Goal: Task Accomplishment & Management: Use online tool/utility

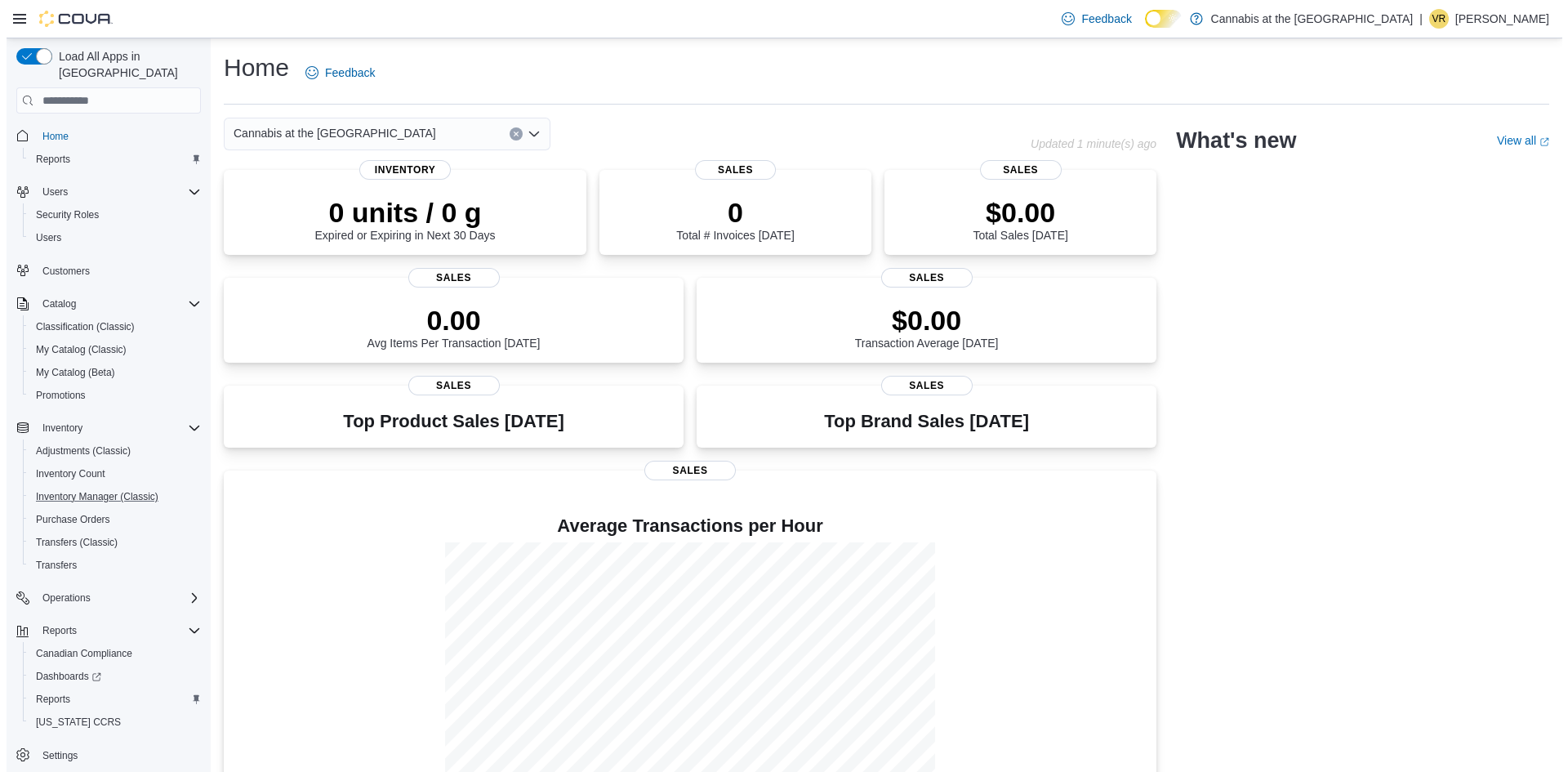
scroll to position [7, 0]
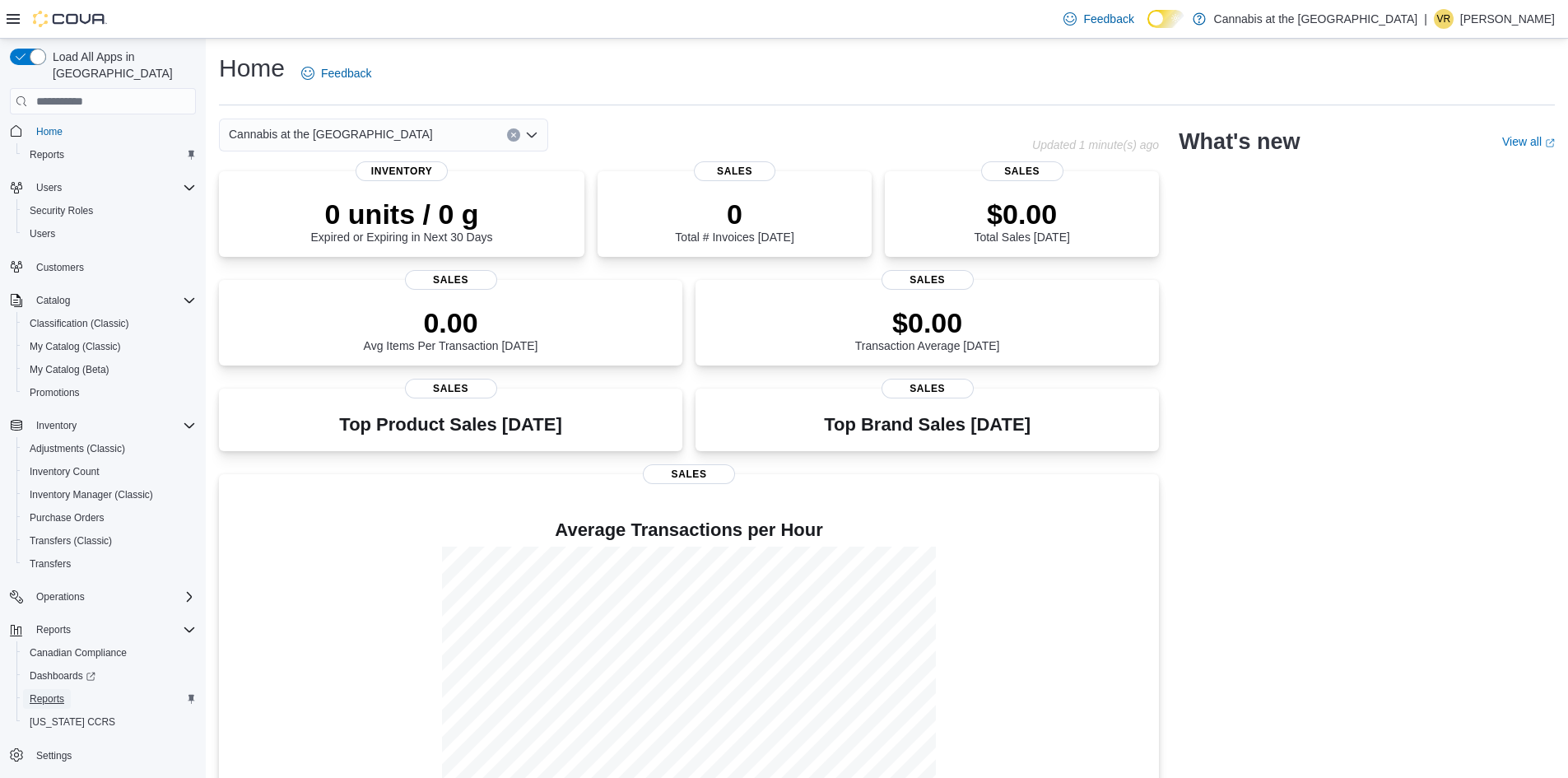
click at [55, 692] on span "Reports" at bounding box center [47, 699] width 35 height 13
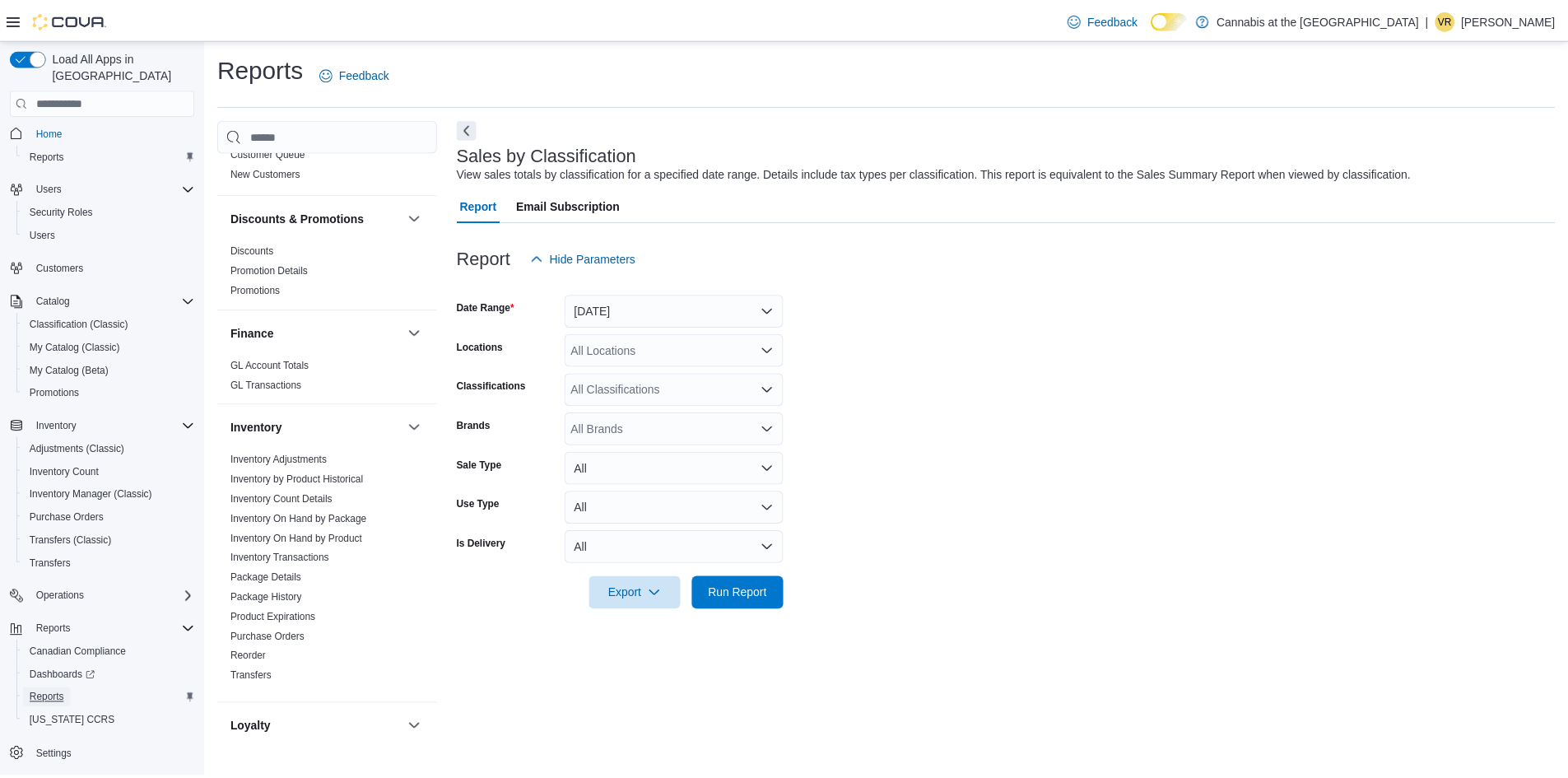
scroll to position [494, 0]
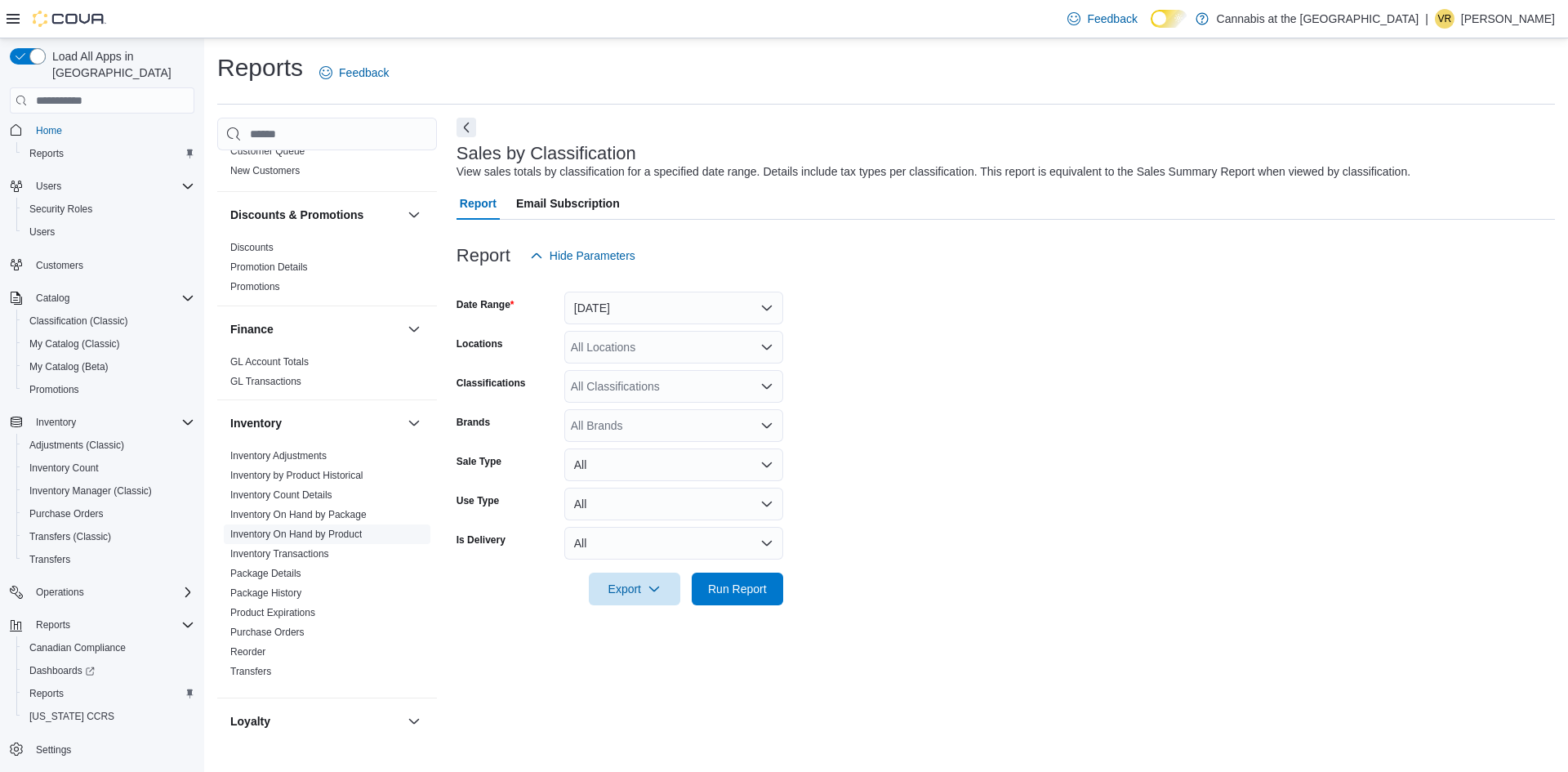
click at [343, 528] on link "Inventory On Hand by Product" at bounding box center [296, 534] width 131 height 11
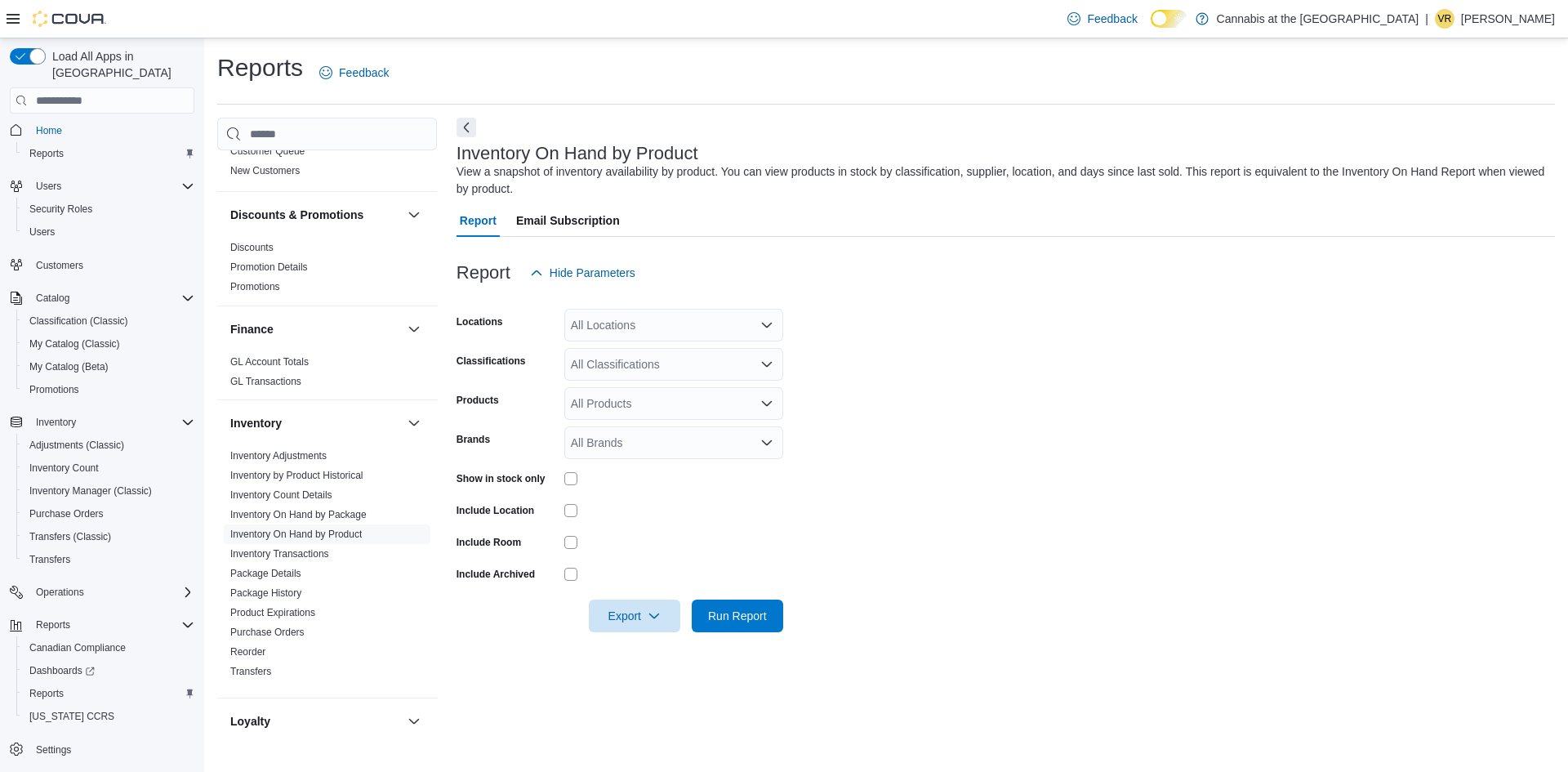
click at [675, 323] on div "All Locations" at bounding box center [674, 325] width 218 height 33
click at [678, 380] on span "[STREET_ADDRESS]" at bounding box center [655, 379] width 113 height 16
click at [841, 379] on form "Locations [STREET_ADDRESS] Selected. [STREET_ADDRESS]. Press Backspace to delet…" at bounding box center [1005, 461] width 1098 height 343
click at [618, 366] on div "All Classifications" at bounding box center [674, 365] width 218 height 33
type input "*"
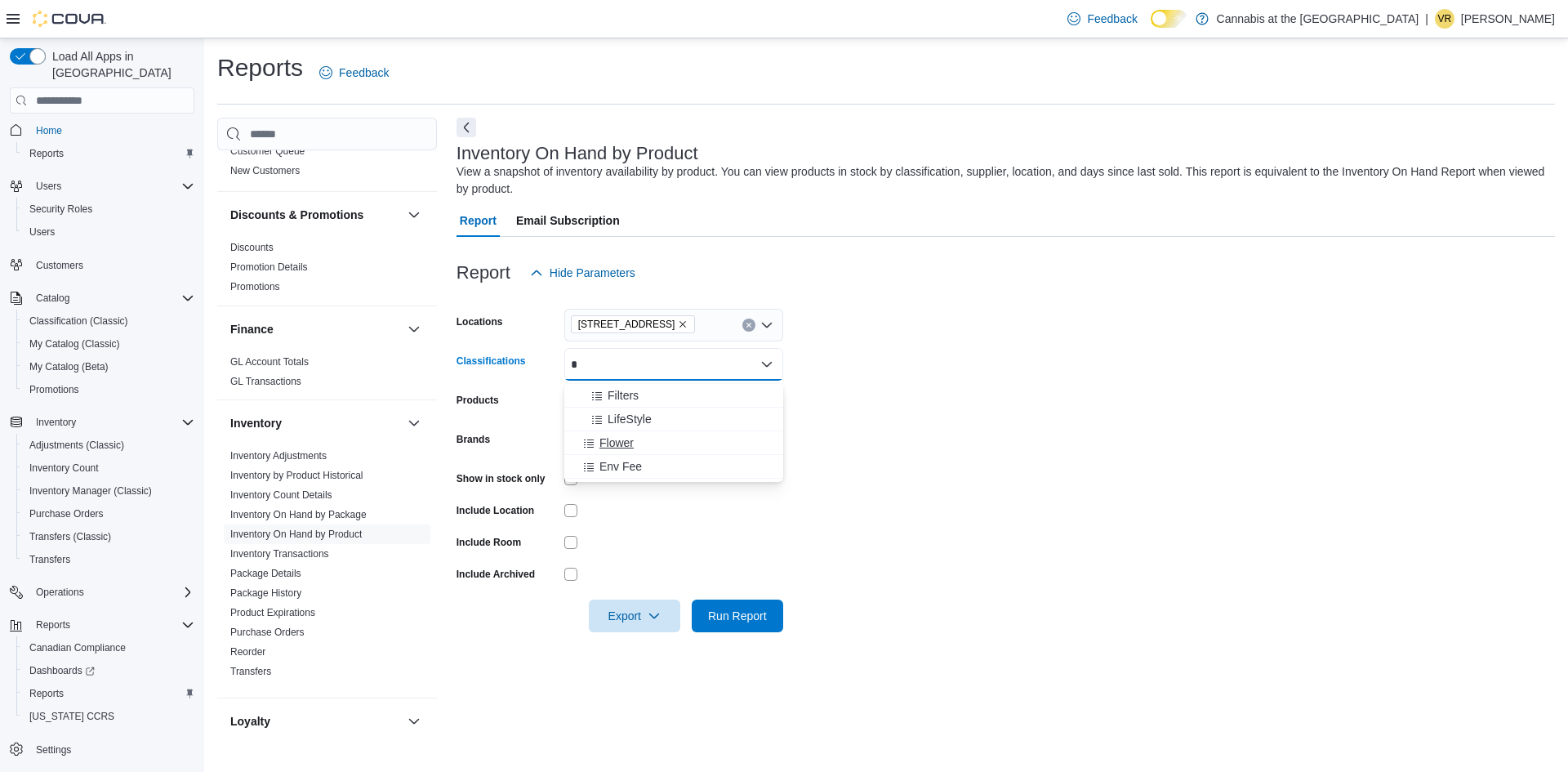
click at [624, 447] on span "Flower" at bounding box center [617, 443] width 34 height 16
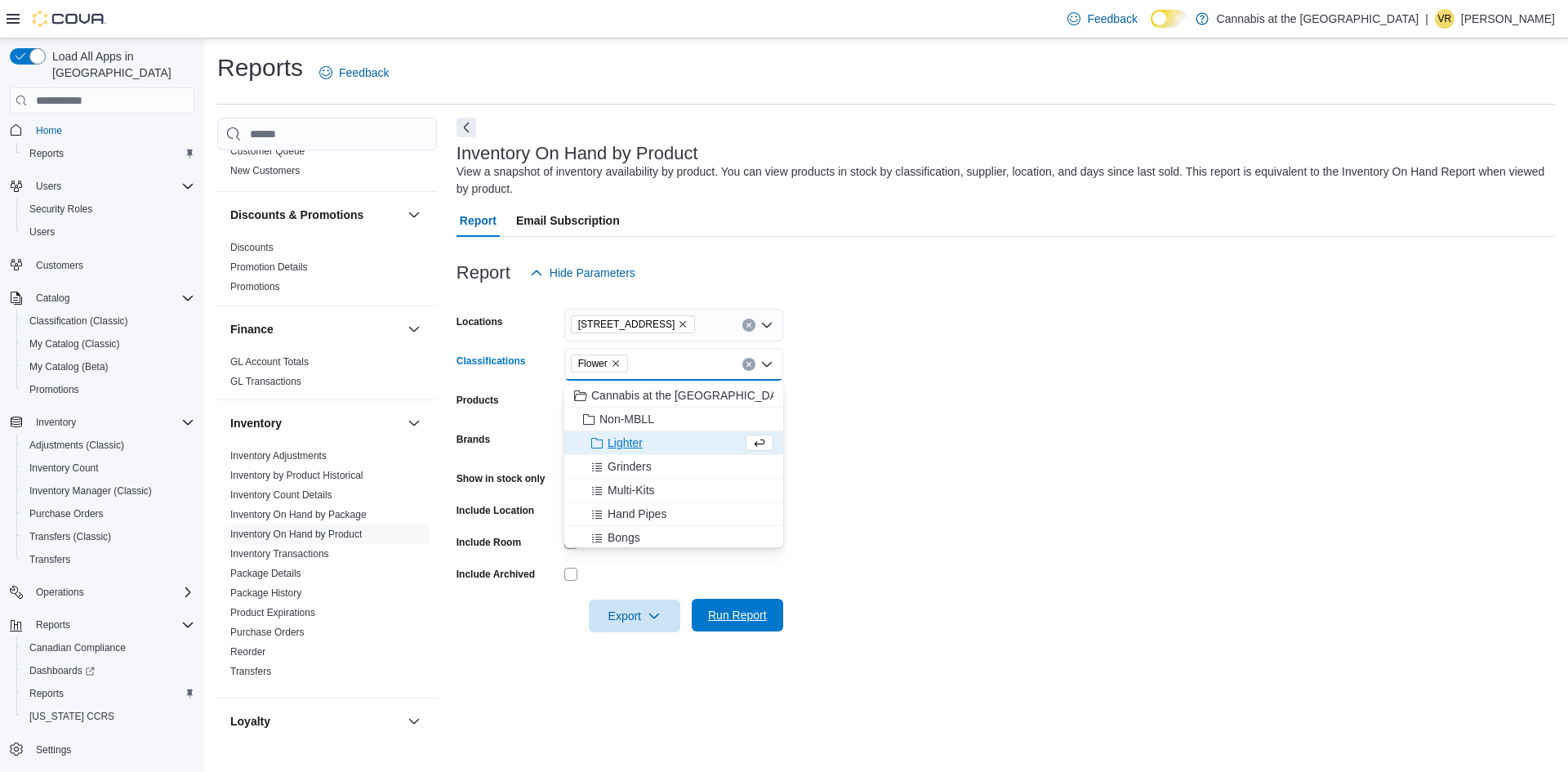
click at [738, 623] on span "Run Report" at bounding box center [738, 615] width 59 height 16
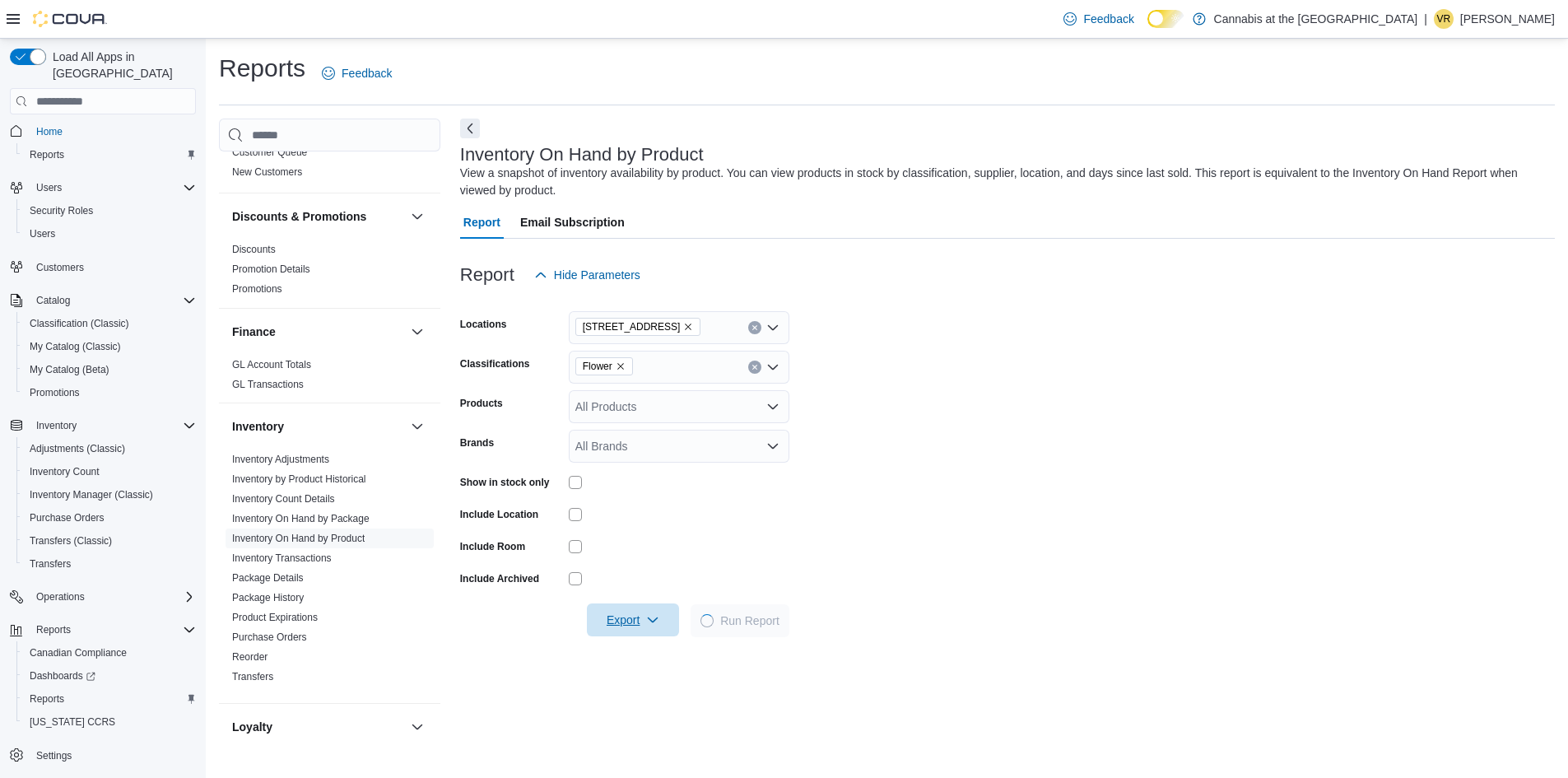
click at [629, 628] on span "Export" at bounding box center [632, 620] width 72 height 33
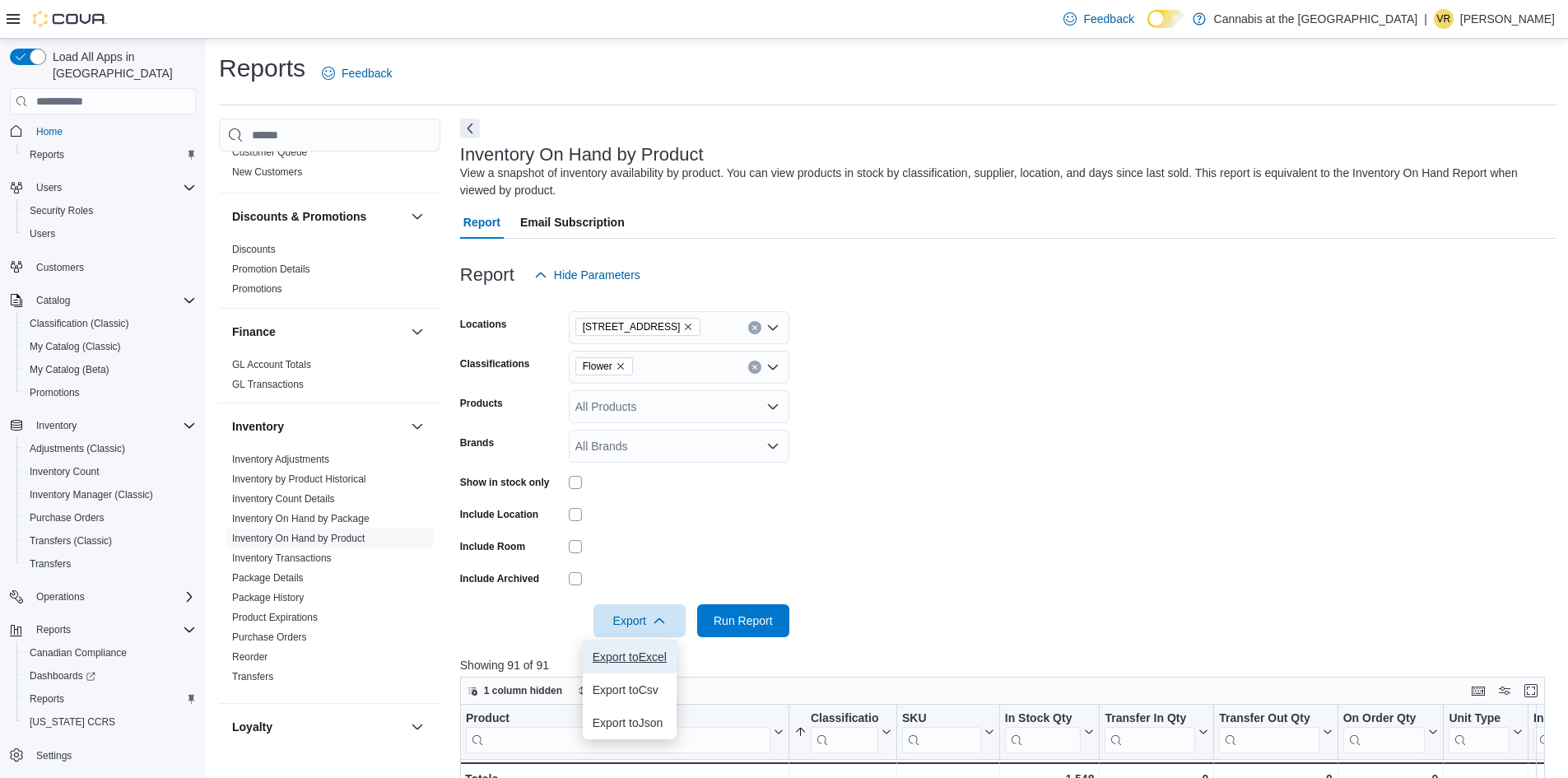
click at [634, 662] on span "Export to Excel" at bounding box center [629, 656] width 74 height 13
click at [613, 371] on span "Flower" at bounding box center [598, 367] width 30 height 17
type input "***"
click at [619, 371] on icon "Remove Flower from selection in this group" at bounding box center [621, 366] width 10 height 10
click at [622, 408] on button "Pre-Roll" at bounding box center [679, 398] width 220 height 24
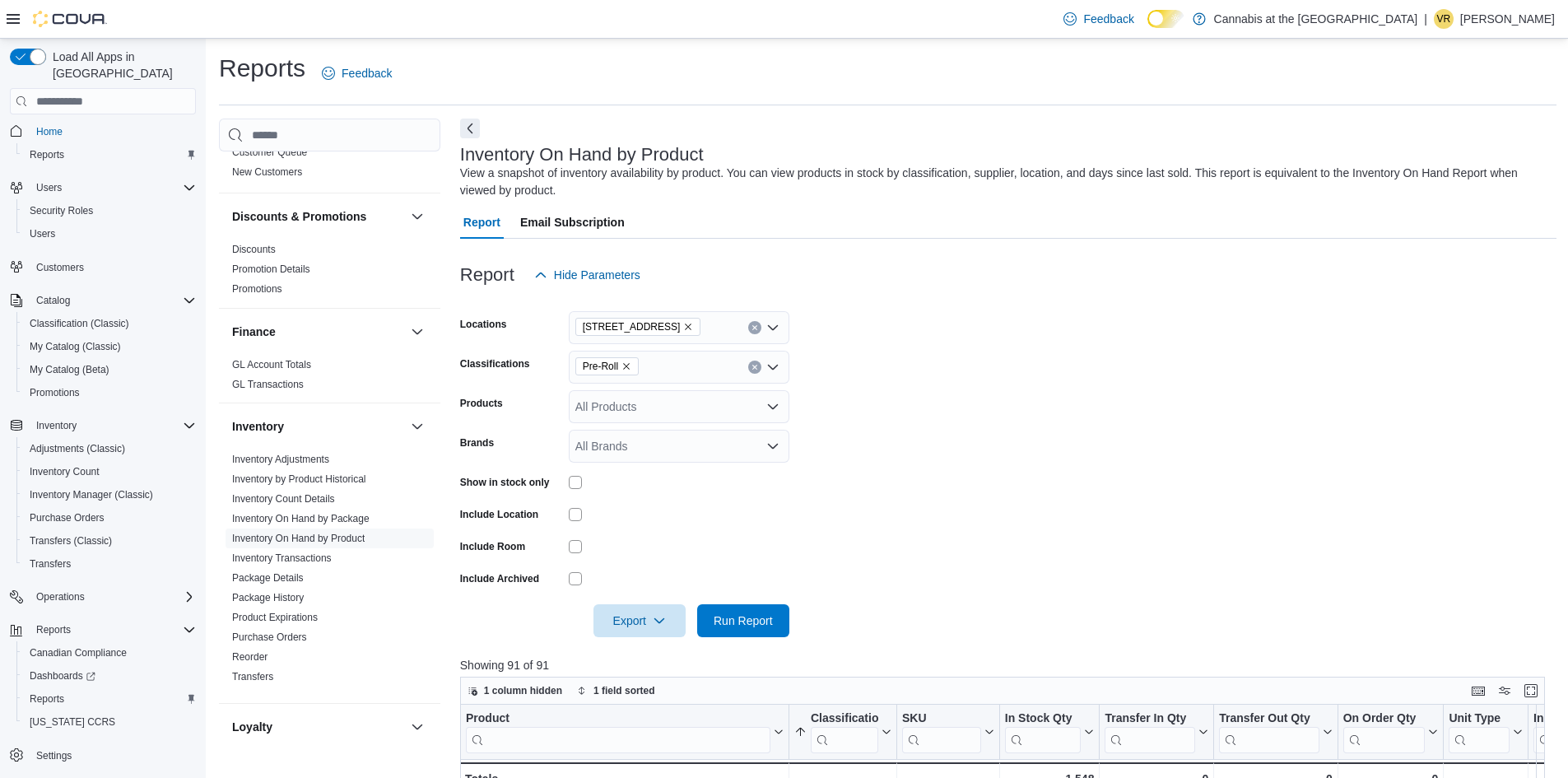
click at [864, 474] on form "Locations [STREET_ADDRESS] Classifications Pre-Roll Products All Products Brand…" at bounding box center [1008, 464] width 1096 height 346
click at [760, 623] on span "Run Report" at bounding box center [743, 620] width 60 height 17
click at [623, 624] on span "Export" at bounding box center [639, 620] width 72 height 33
click at [630, 651] on span "Export to Excel" at bounding box center [639, 656] width 74 height 13
click at [628, 368] on icon "Remove Pre-Roll from selection in this group" at bounding box center [627, 366] width 10 height 10
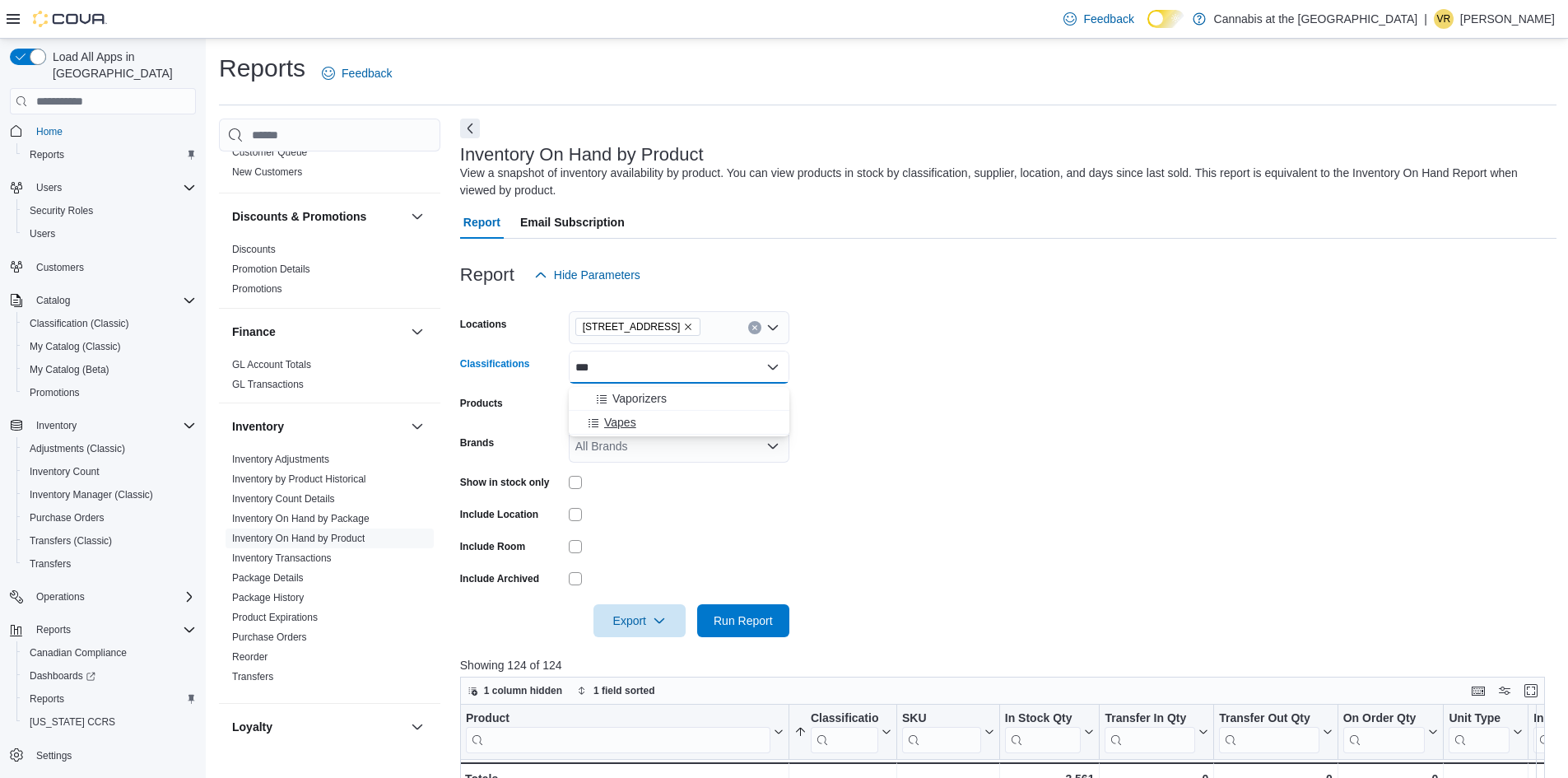
type input "***"
click at [630, 420] on span "Vapes" at bounding box center [620, 422] width 32 height 17
click at [1031, 515] on form "Locations [STREET_ADDRESS] Classifications Vapes Products All Products Brands A…" at bounding box center [1008, 464] width 1096 height 346
click at [737, 617] on span "Run Report" at bounding box center [743, 620] width 60 height 17
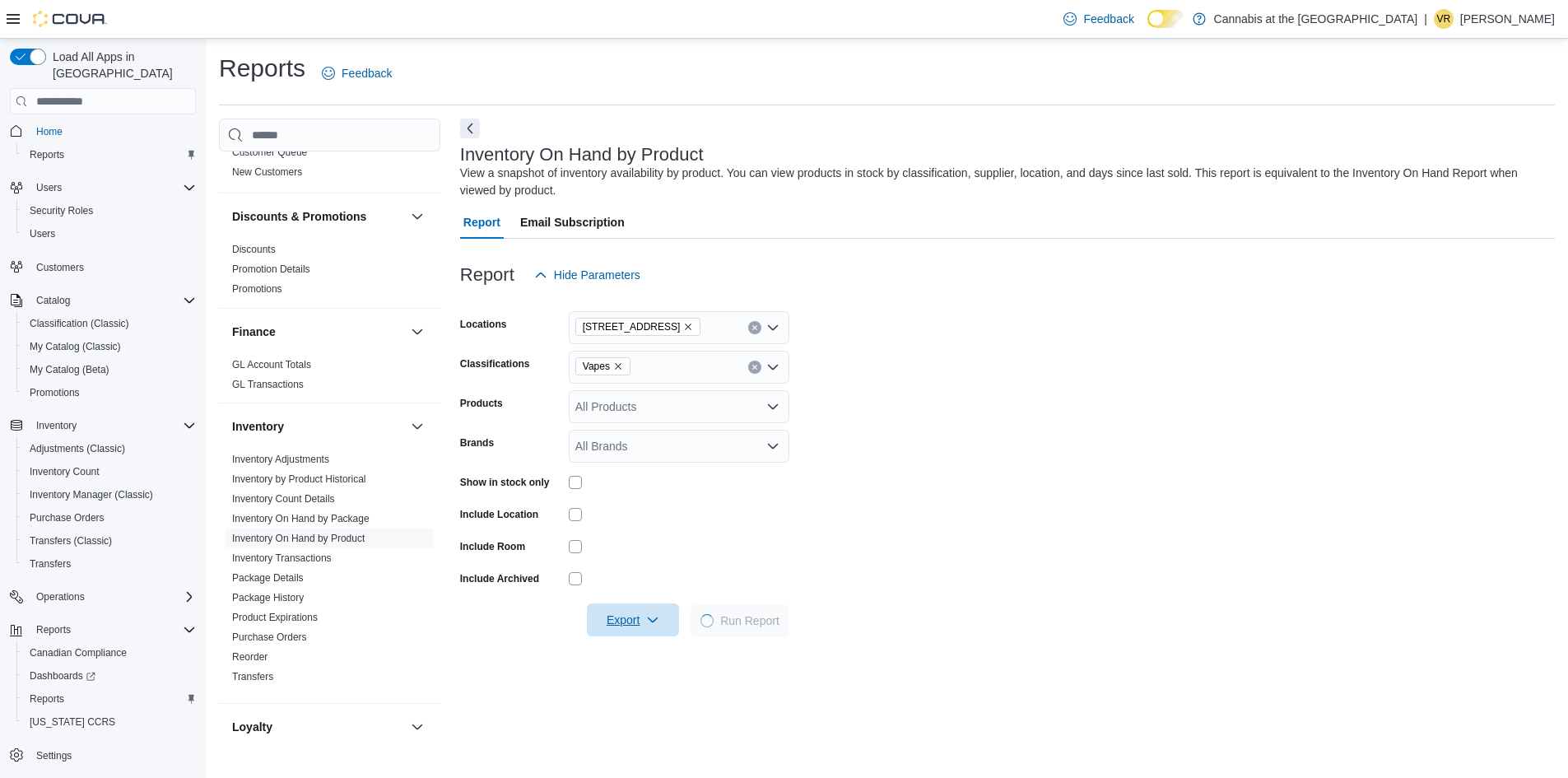
click at [620, 631] on span "Export" at bounding box center [632, 620] width 72 height 33
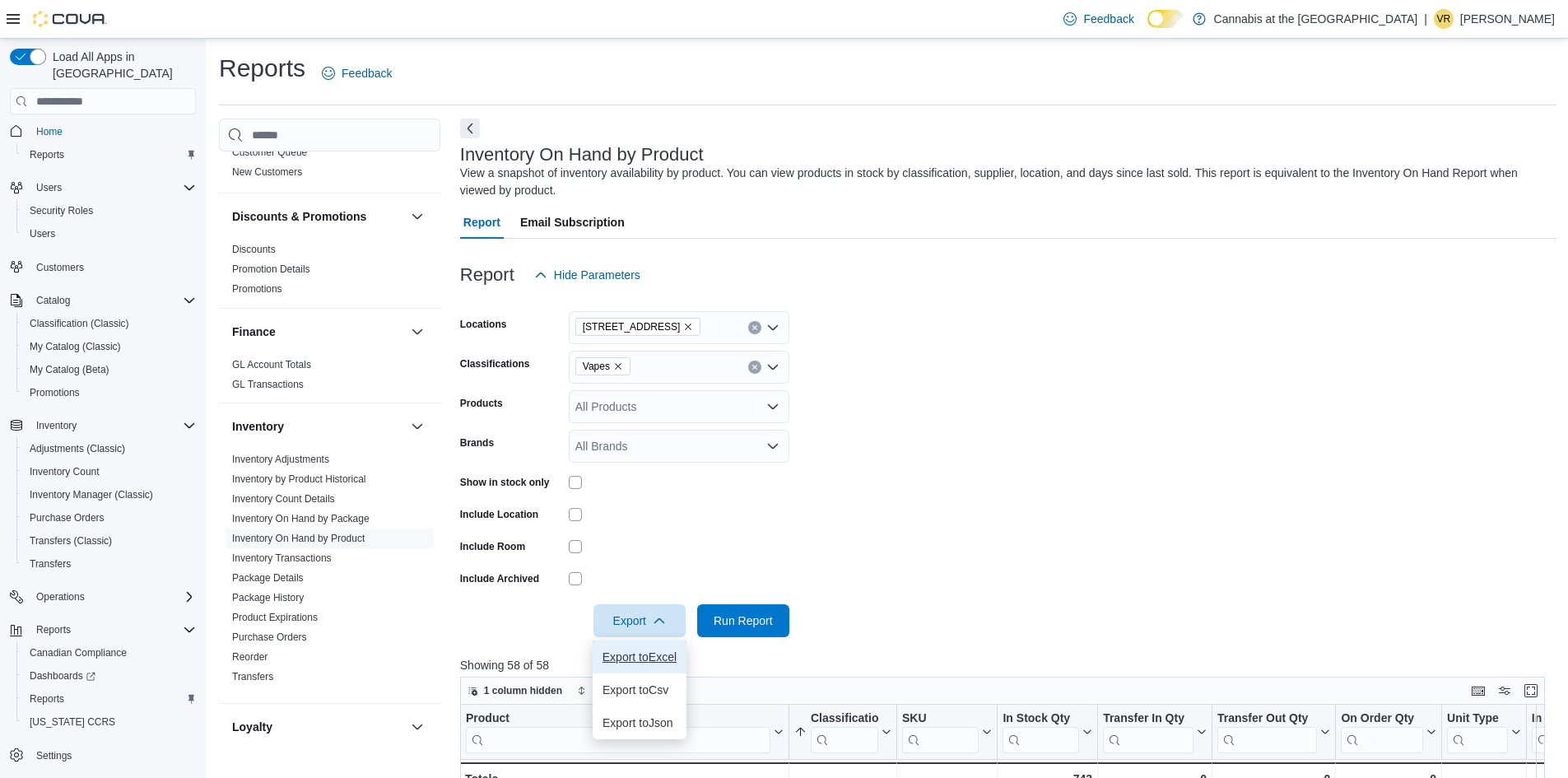
click at [618, 651] on span "Export to Excel" at bounding box center [639, 656] width 74 height 13
click at [618, 369] on icon "Remove Vapes from selection in this group" at bounding box center [618, 366] width 7 height 7
type input "***"
click at [628, 398] on span "Concentrates" at bounding box center [638, 398] width 69 height 17
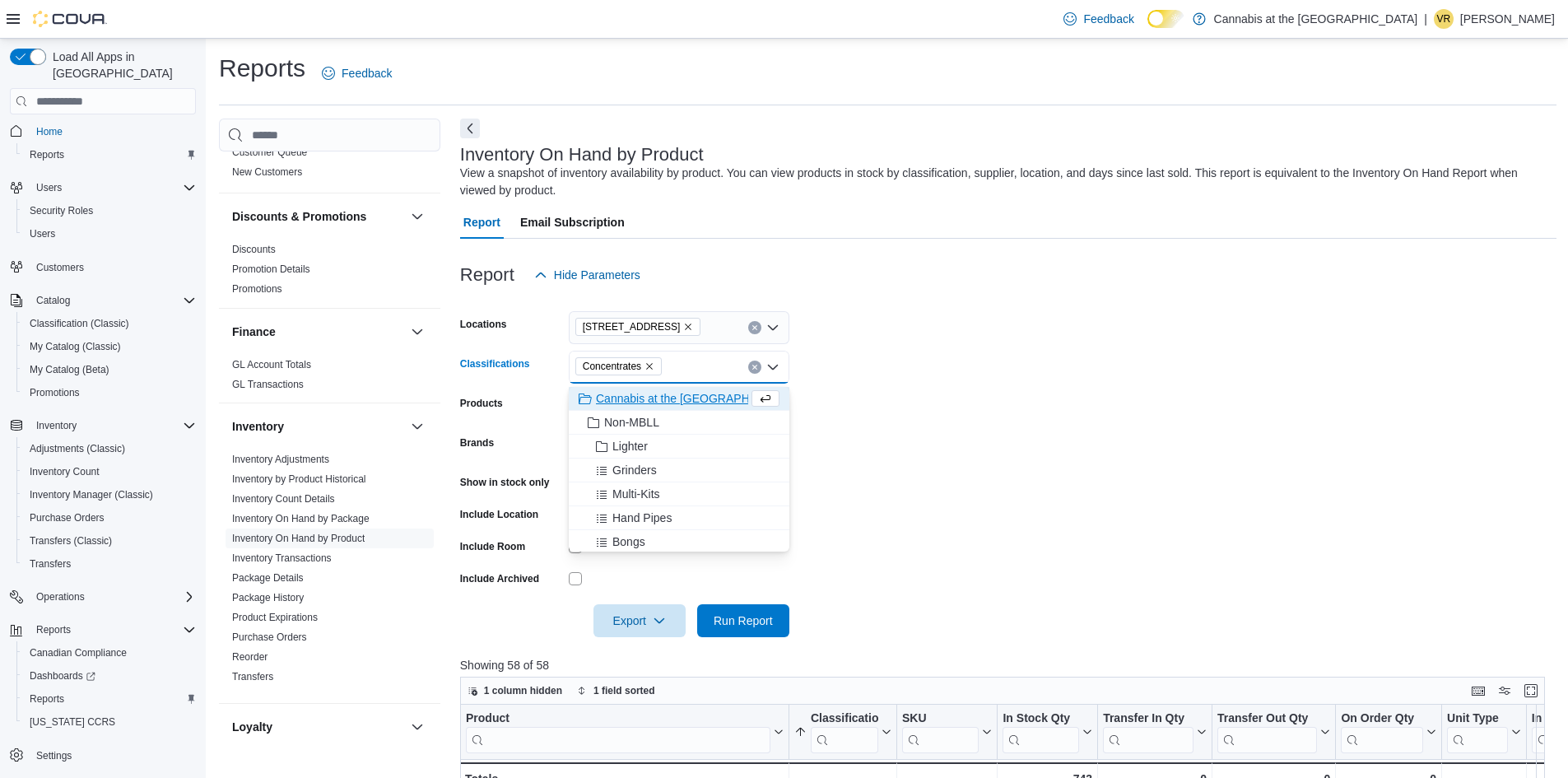
click at [969, 440] on form "Locations [STREET_ADDRESS] Classifications Concentrates Combo box. Selected. Co…" at bounding box center [1008, 464] width 1096 height 346
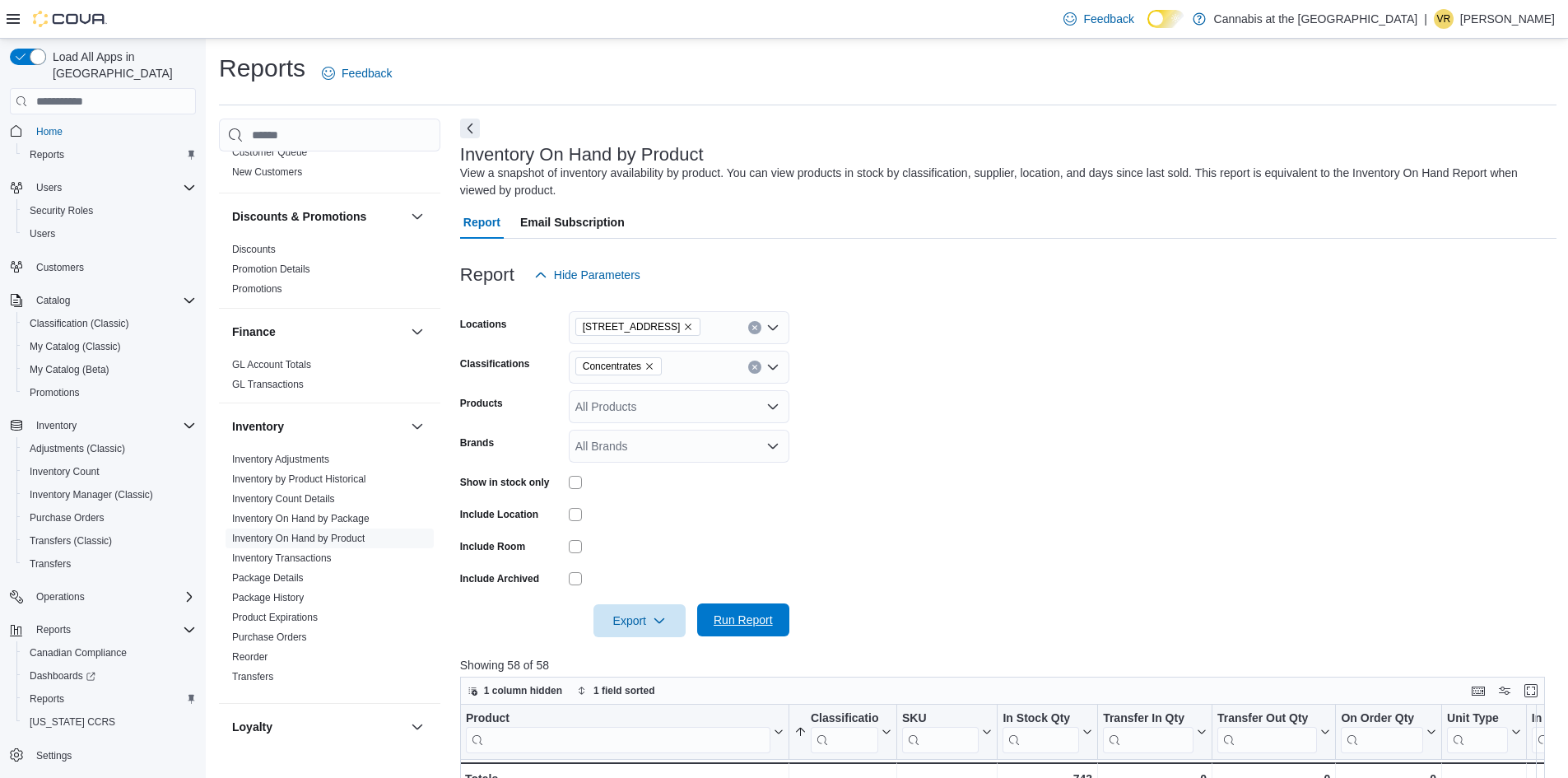
click at [734, 635] on span "Run Report" at bounding box center [743, 620] width 72 height 33
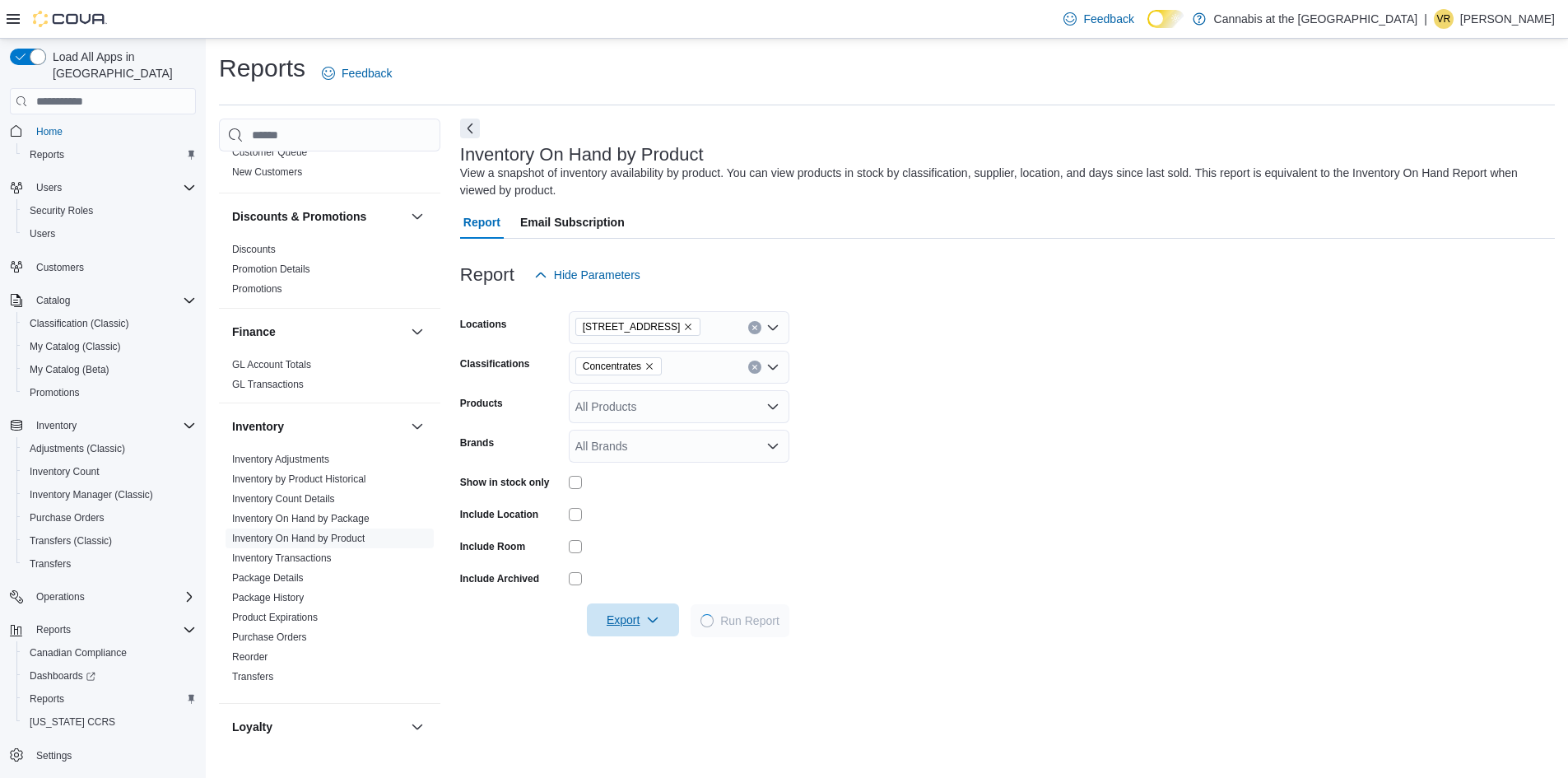
click at [635, 633] on span "Export" at bounding box center [632, 620] width 72 height 33
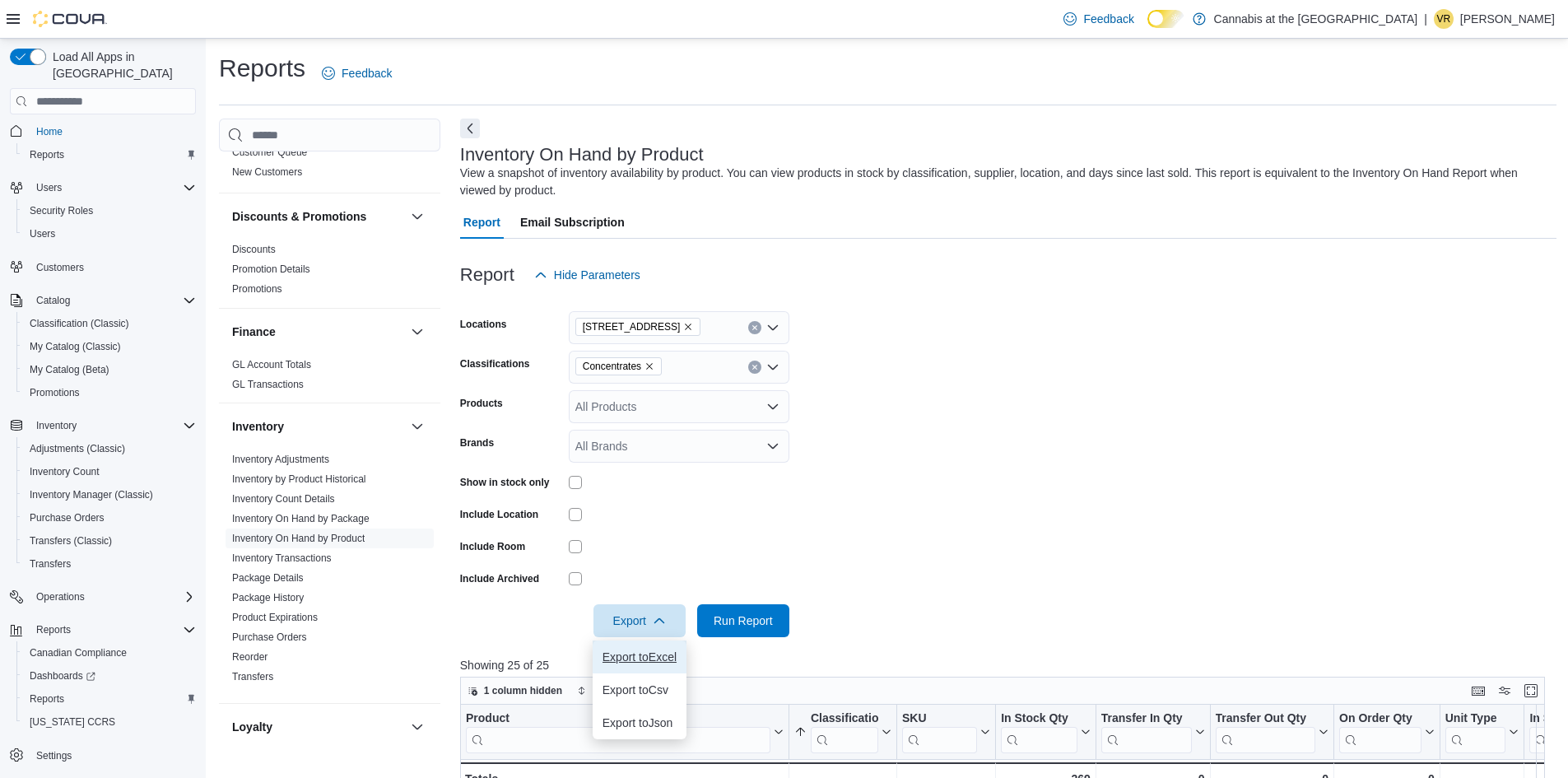
click at [628, 669] on button "Export to Excel" at bounding box center [639, 657] width 94 height 33
click at [649, 368] on icon "Remove Concentrates from selection in this group" at bounding box center [650, 366] width 10 height 10
type input "***"
click at [642, 393] on span "Beverages" at bounding box center [632, 398] width 55 height 17
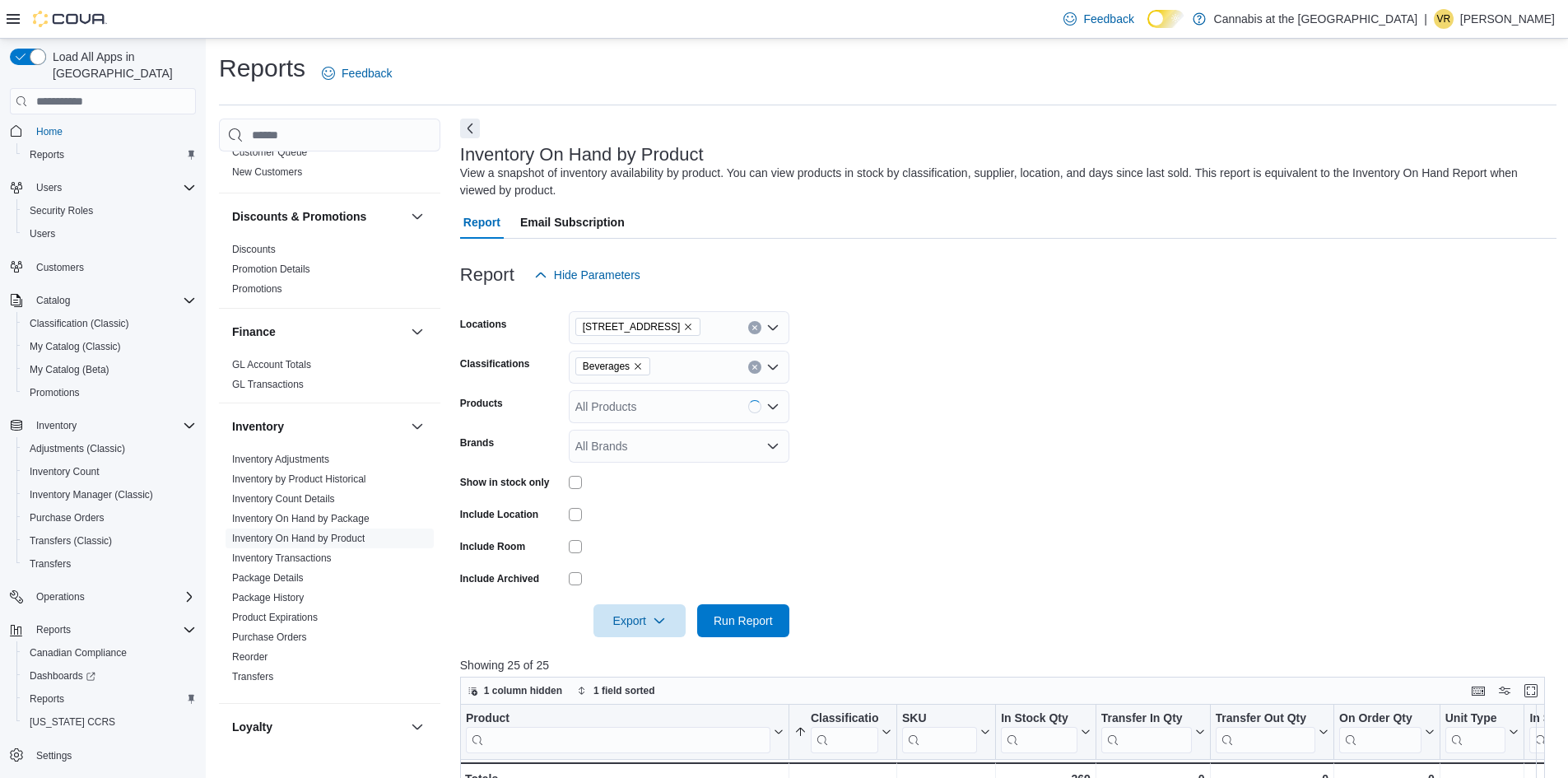
click at [847, 509] on form "Locations [STREET_ADDRESS] Classifications Beverages Products All Products Bran…" at bounding box center [1008, 464] width 1096 height 346
click at [752, 628] on span "Run Report" at bounding box center [743, 620] width 60 height 17
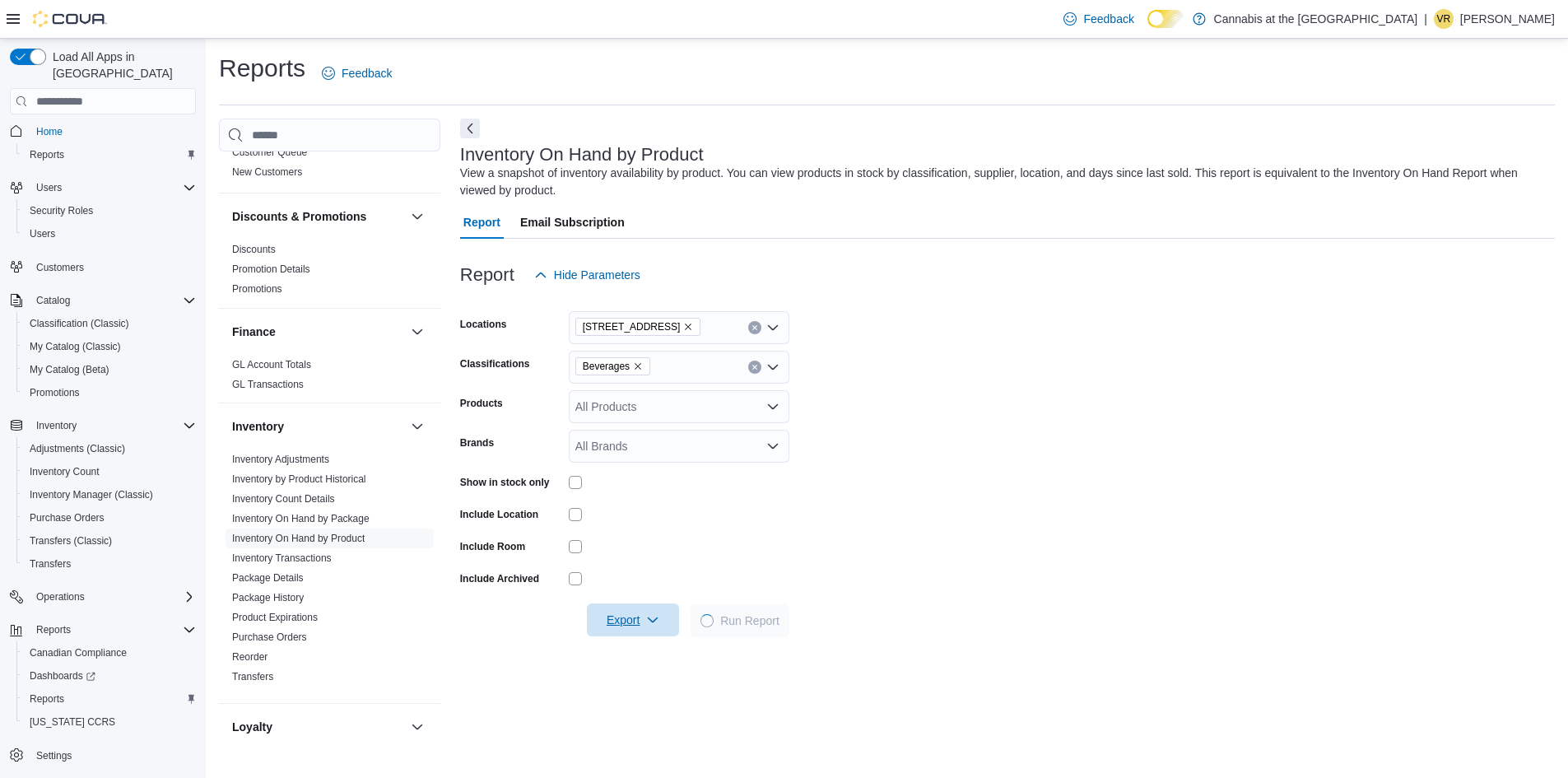
click at [627, 632] on span "Export" at bounding box center [632, 620] width 72 height 33
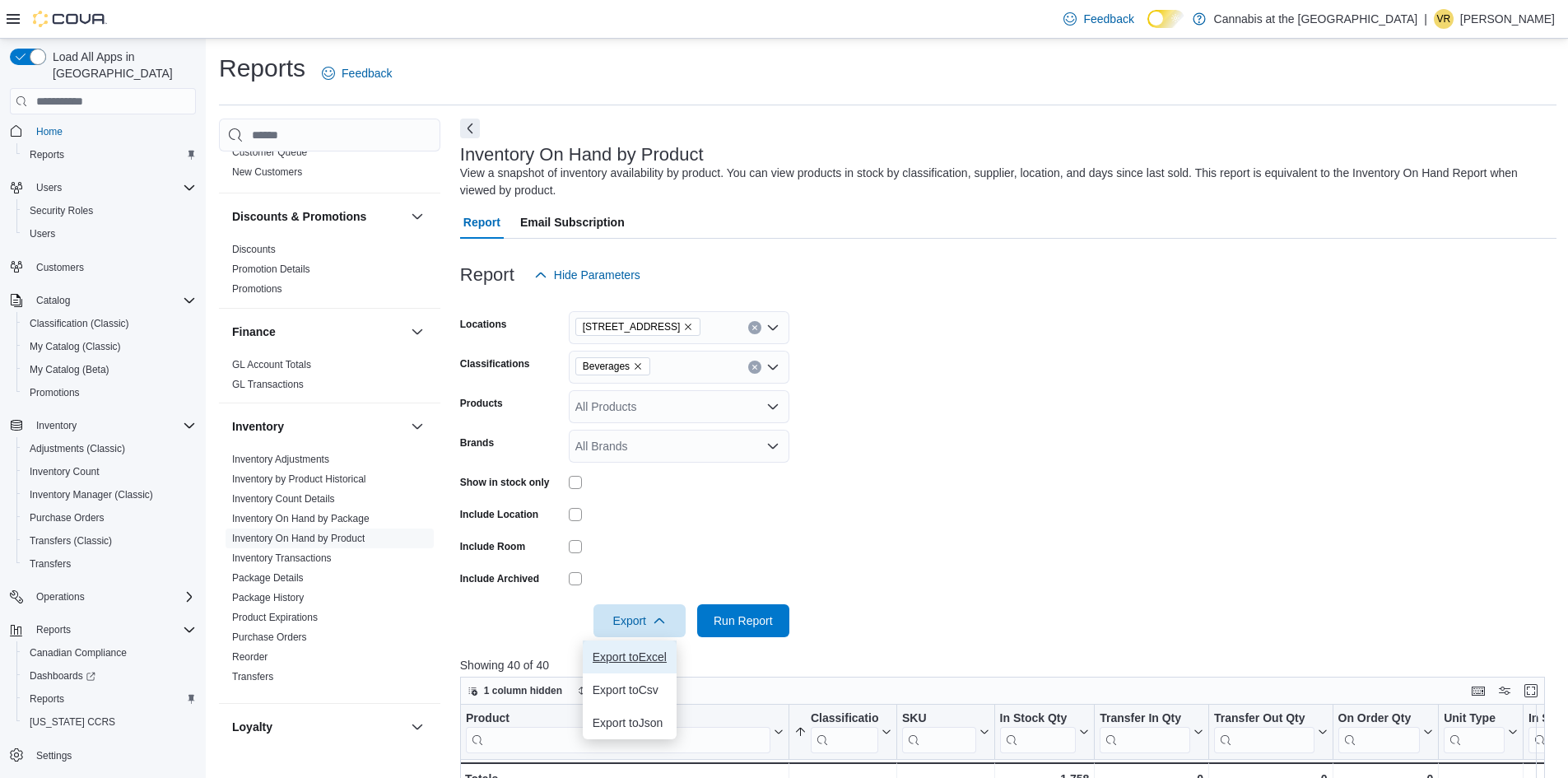
click at [618, 660] on span "Export to Excel" at bounding box center [629, 656] width 74 height 13
click at [640, 368] on icon "Remove Beverages from selection in this group" at bounding box center [638, 366] width 10 height 10
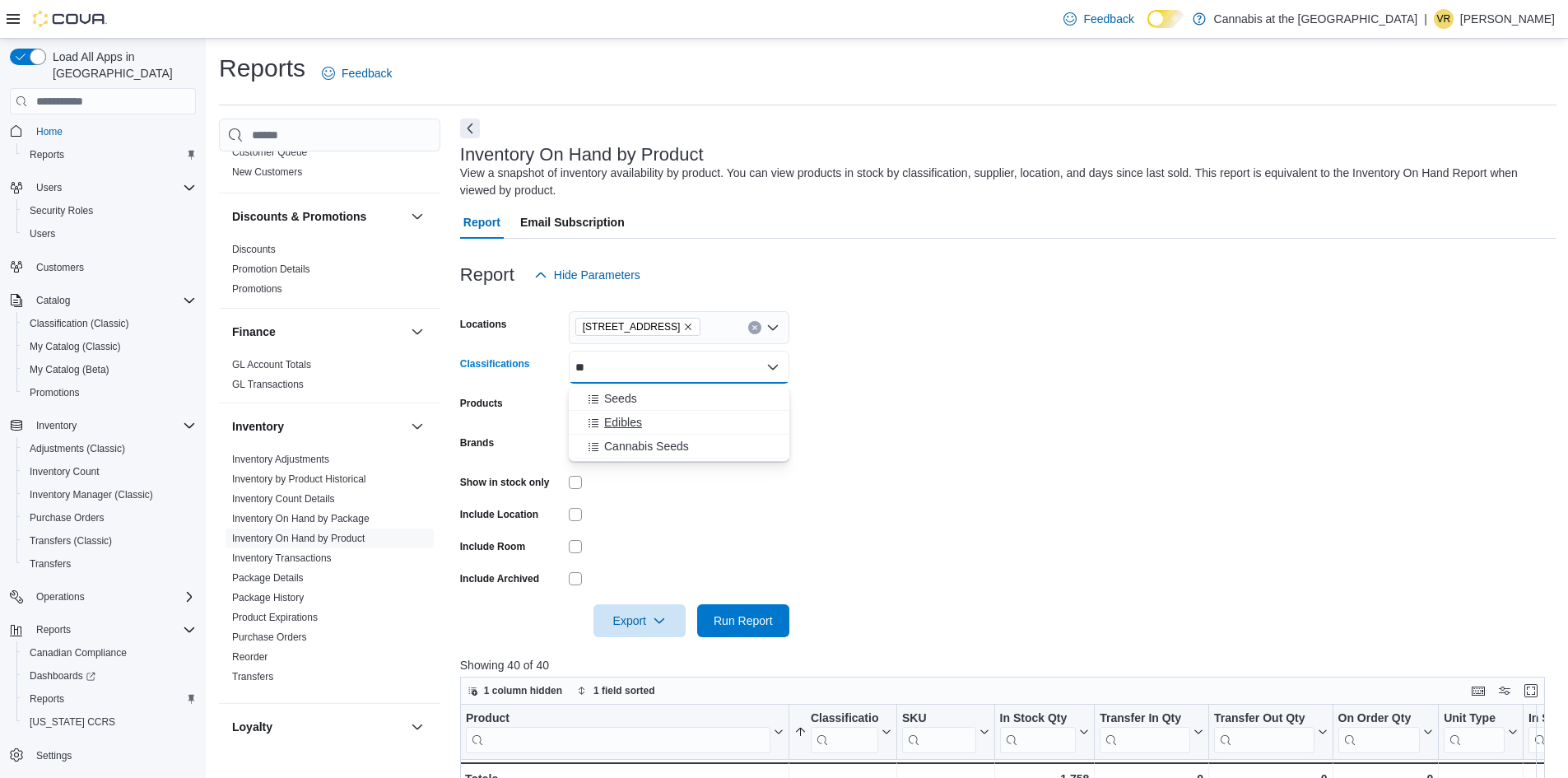
type input "**"
click at [636, 420] on span "Edibles" at bounding box center [623, 422] width 38 height 17
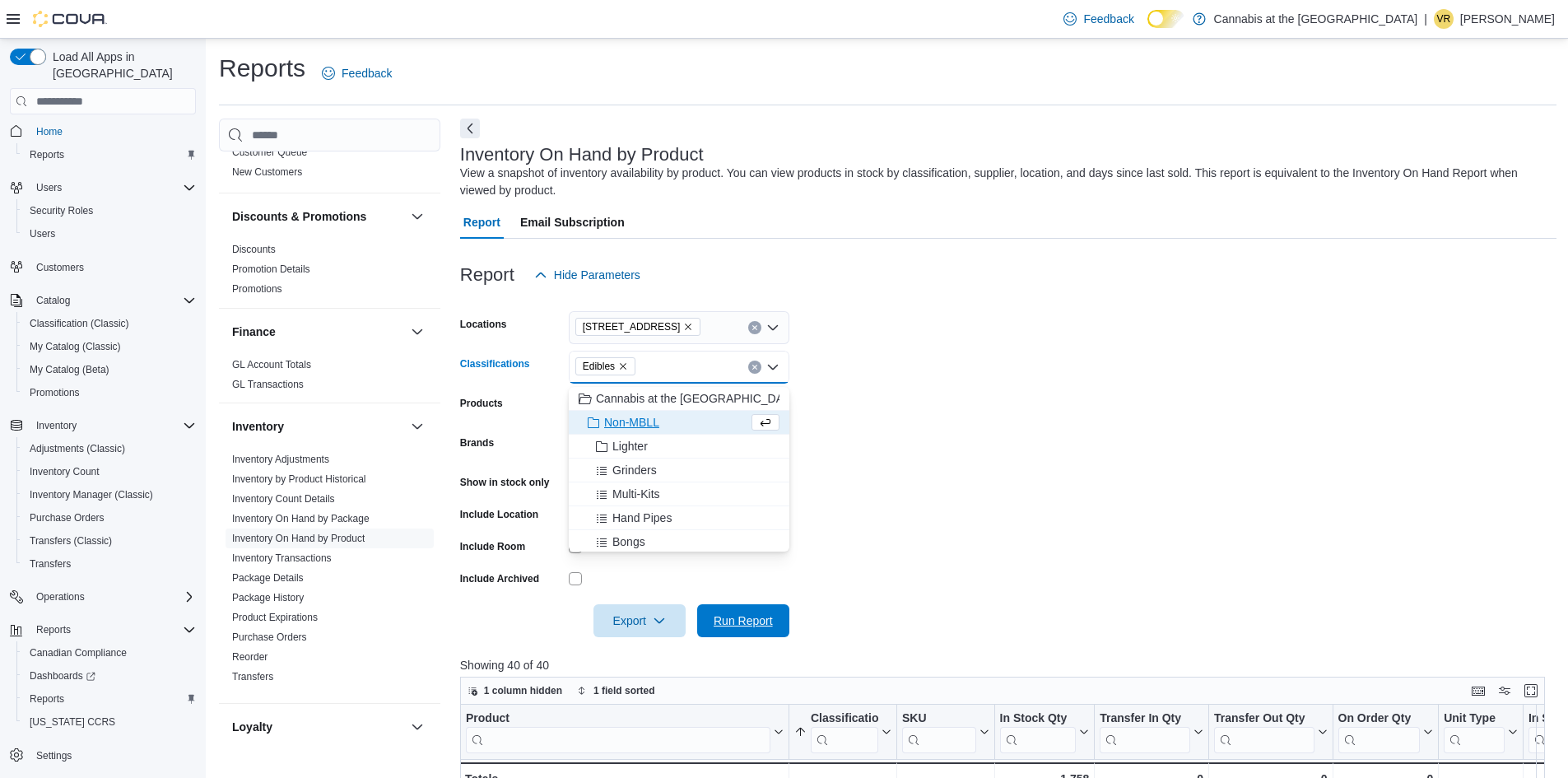
drag, startPoint x: 725, startPoint y: 623, endPoint x: 678, endPoint y: 624, distance: 47.0
click at [726, 624] on span "Run Report" at bounding box center [743, 621] width 60 height 17
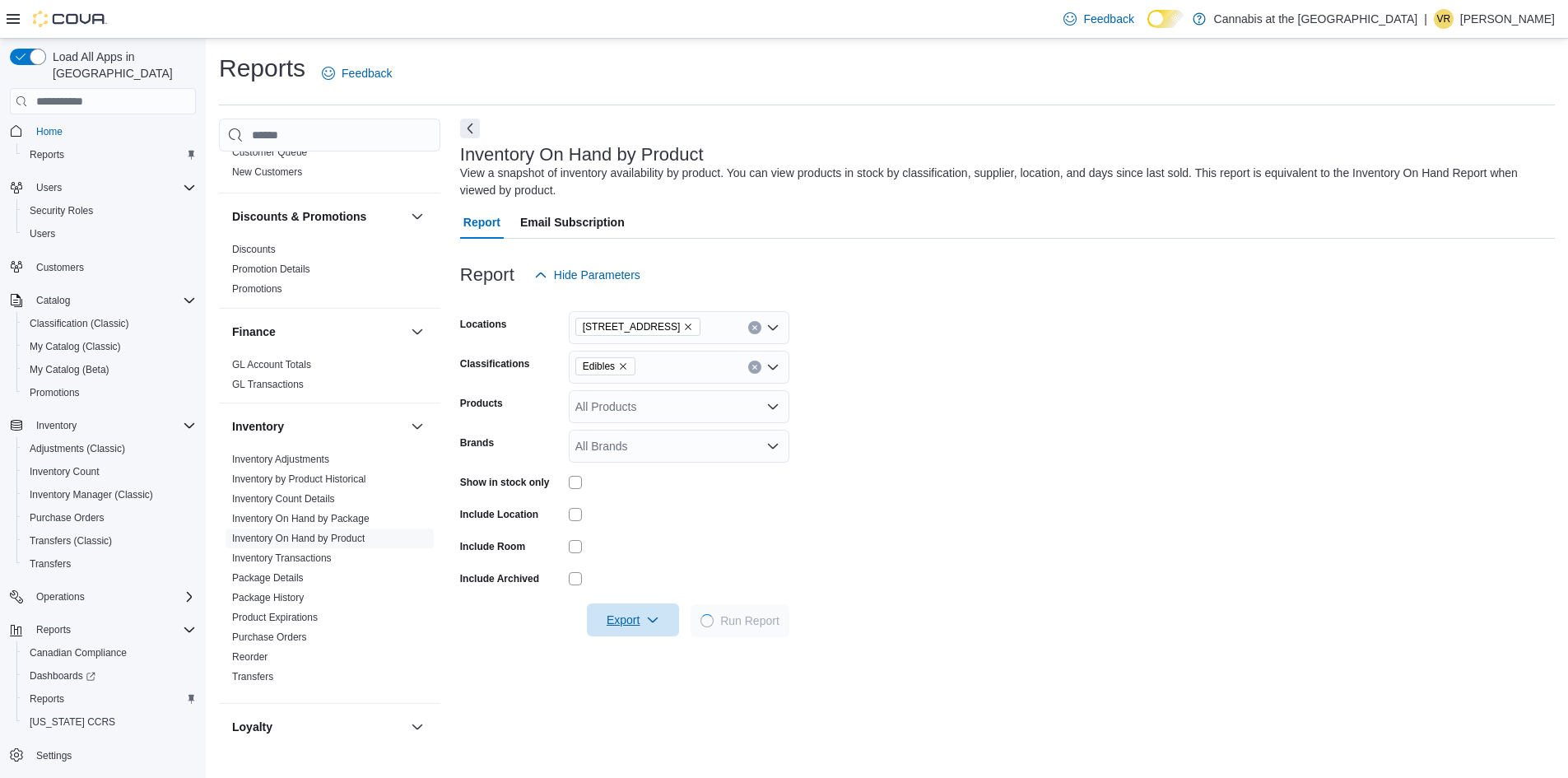
click at [647, 627] on icon "button" at bounding box center [653, 620] width 13 height 13
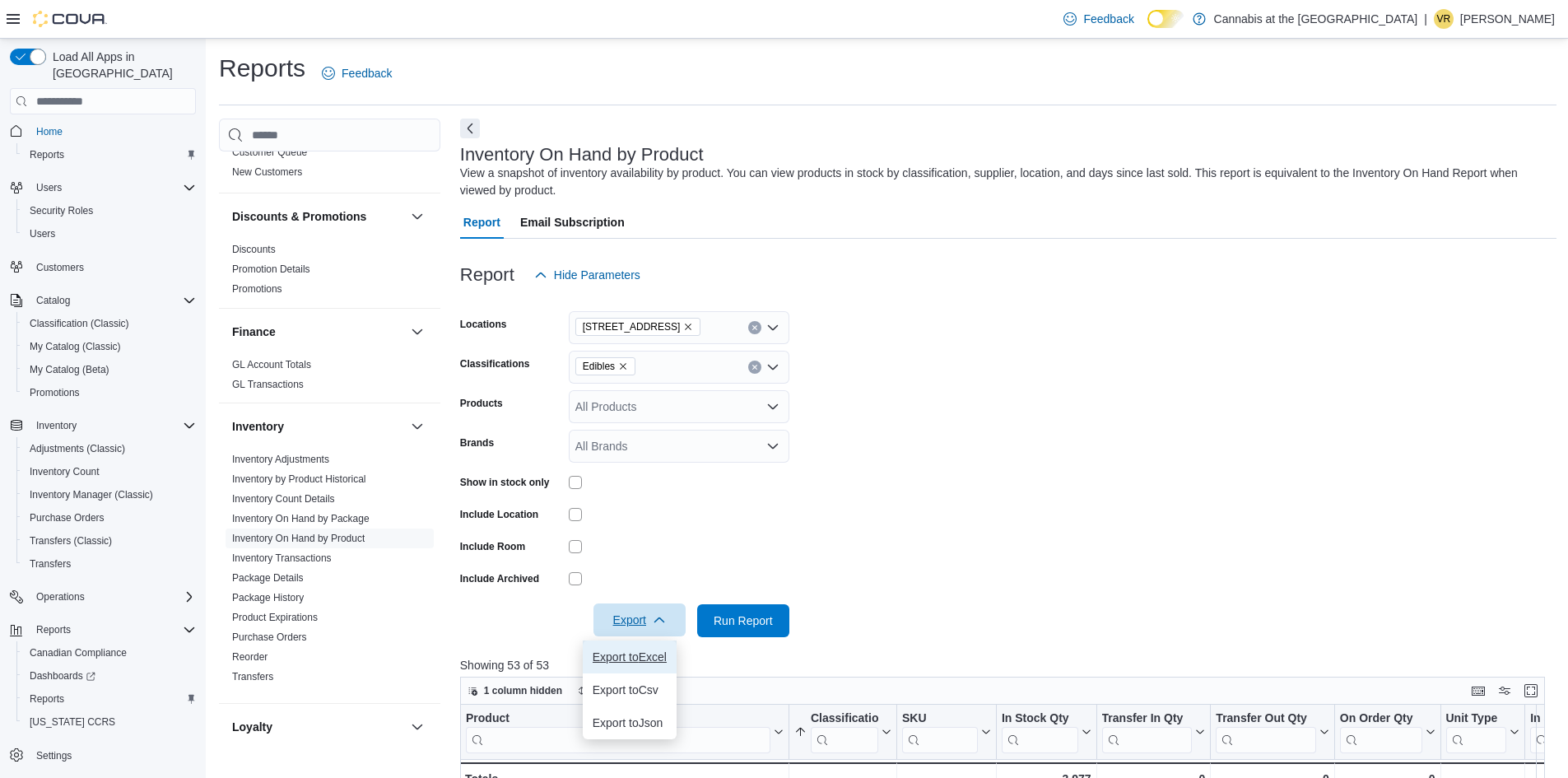
click at [624, 655] on span "Export to Excel" at bounding box center [629, 656] width 74 height 13
click at [630, 371] on span "Edibles" at bounding box center [605, 367] width 60 height 18
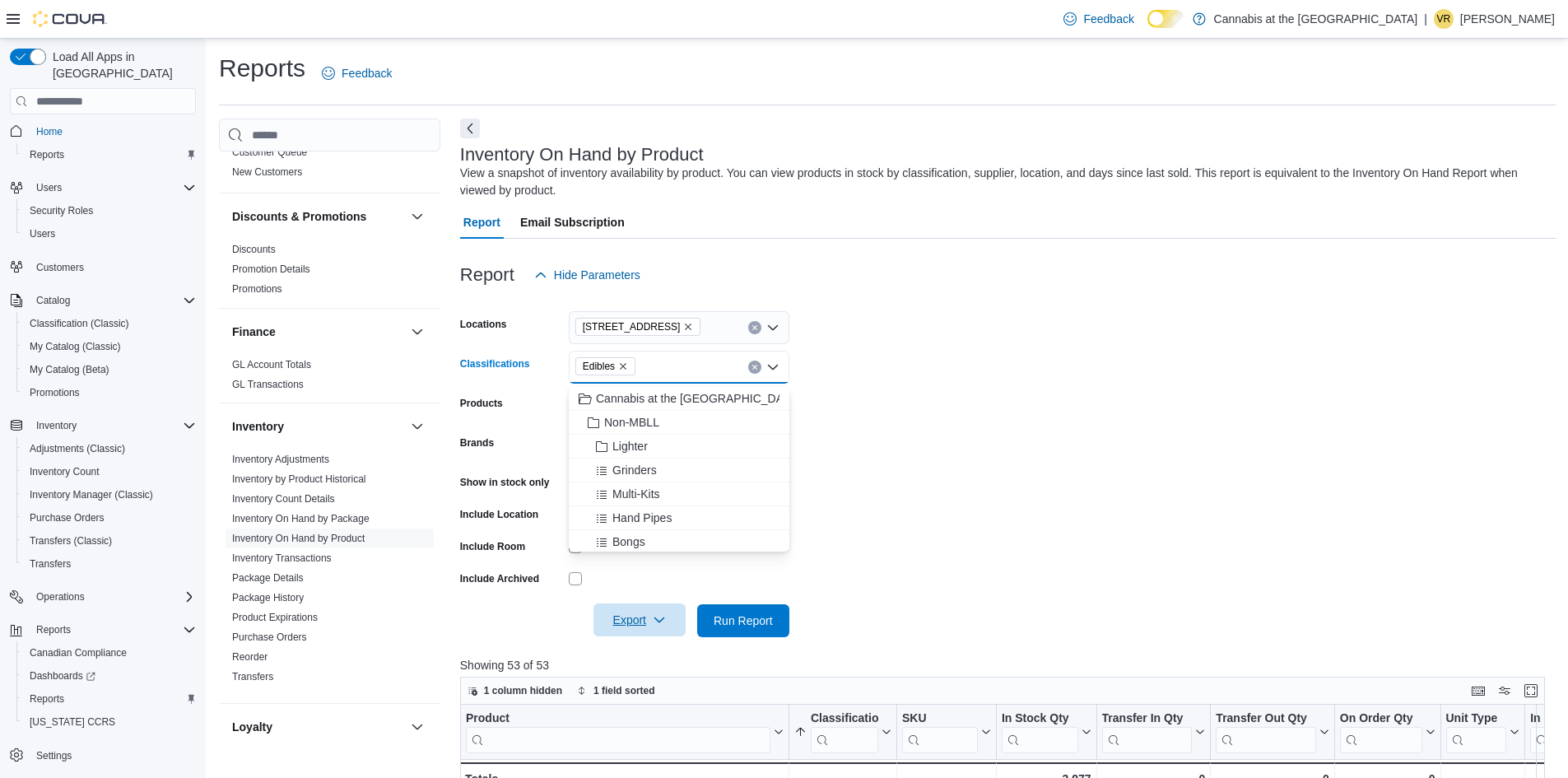
click at [630, 371] on span "Edibles" at bounding box center [605, 367] width 60 height 18
type input "***"
click at [631, 403] on span "Topicals" at bounding box center [625, 398] width 42 height 17
click at [630, 370] on icon "Remove Topicals from selection in this group" at bounding box center [627, 366] width 10 height 10
click at [623, 371] on icon "Remove Edibles from selection in this group" at bounding box center [623, 366] width 10 height 10
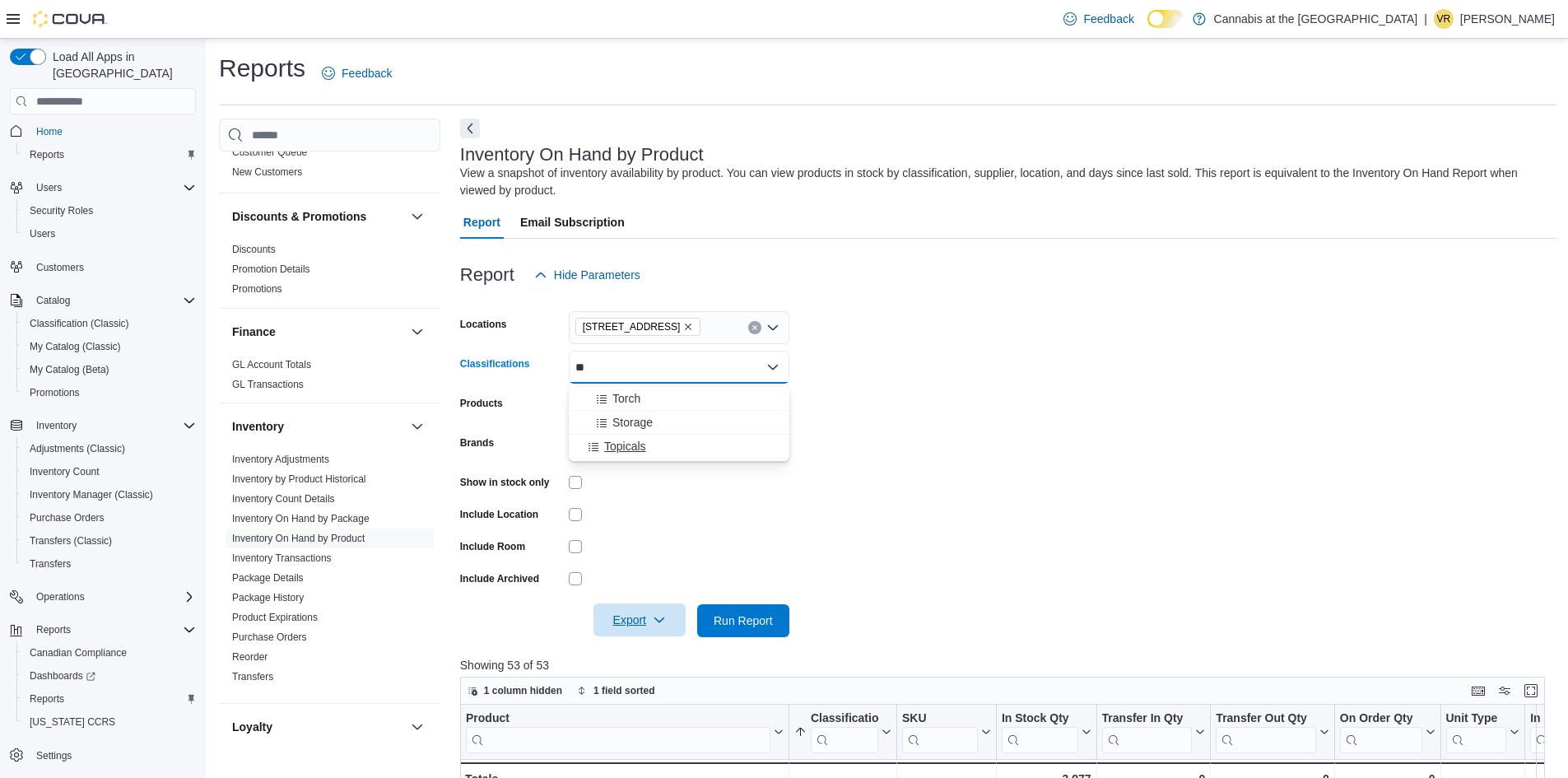
type input "**"
click at [642, 449] on span "Topicals" at bounding box center [625, 446] width 42 height 17
type input "***"
click at [626, 398] on div "Oil" at bounding box center [679, 398] width 201 height 17
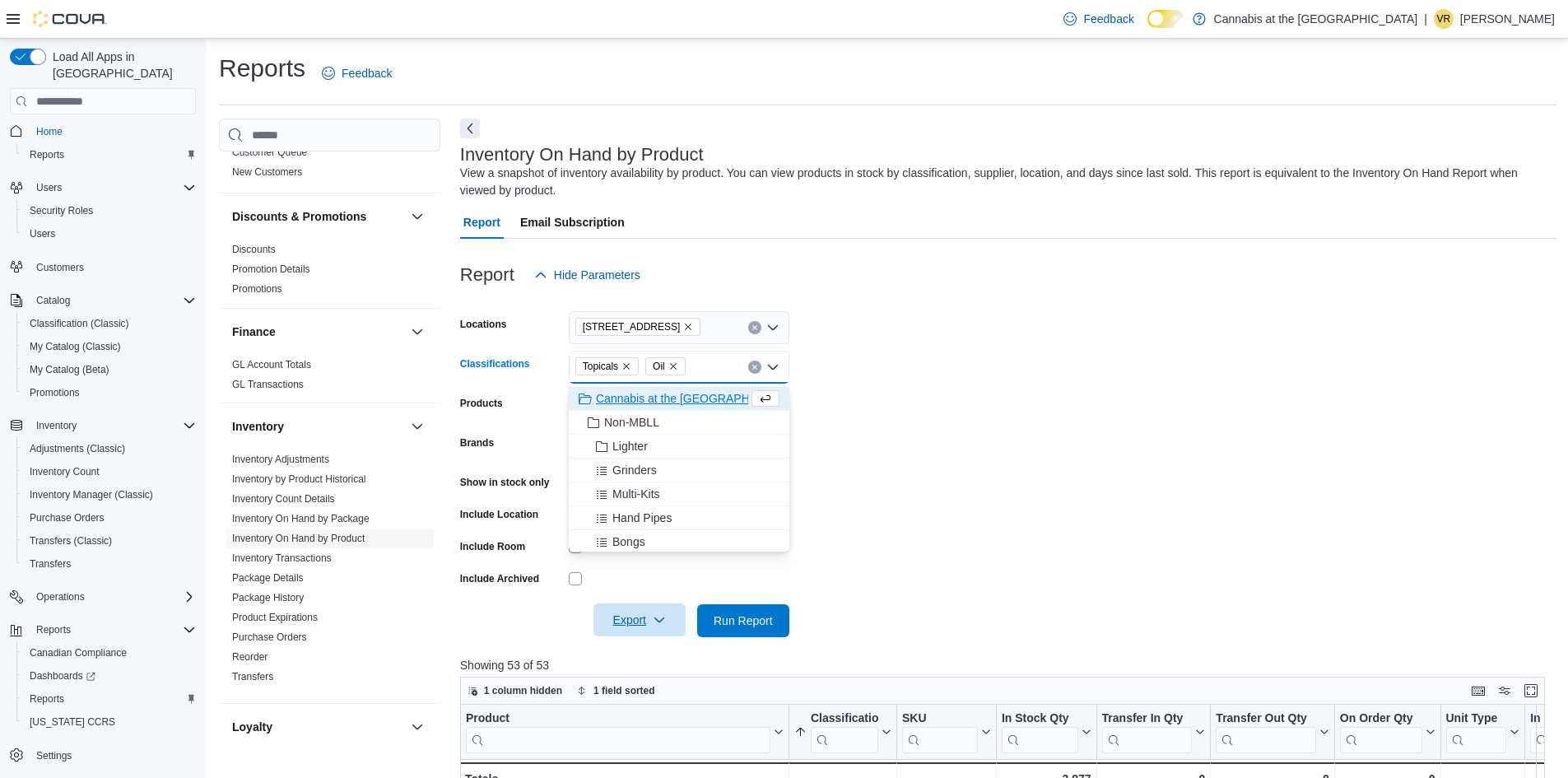
type input "*"
type input "**"
click at [630, 420] on span "Capsules" at bounding box center [628, 422] width 48 height 17
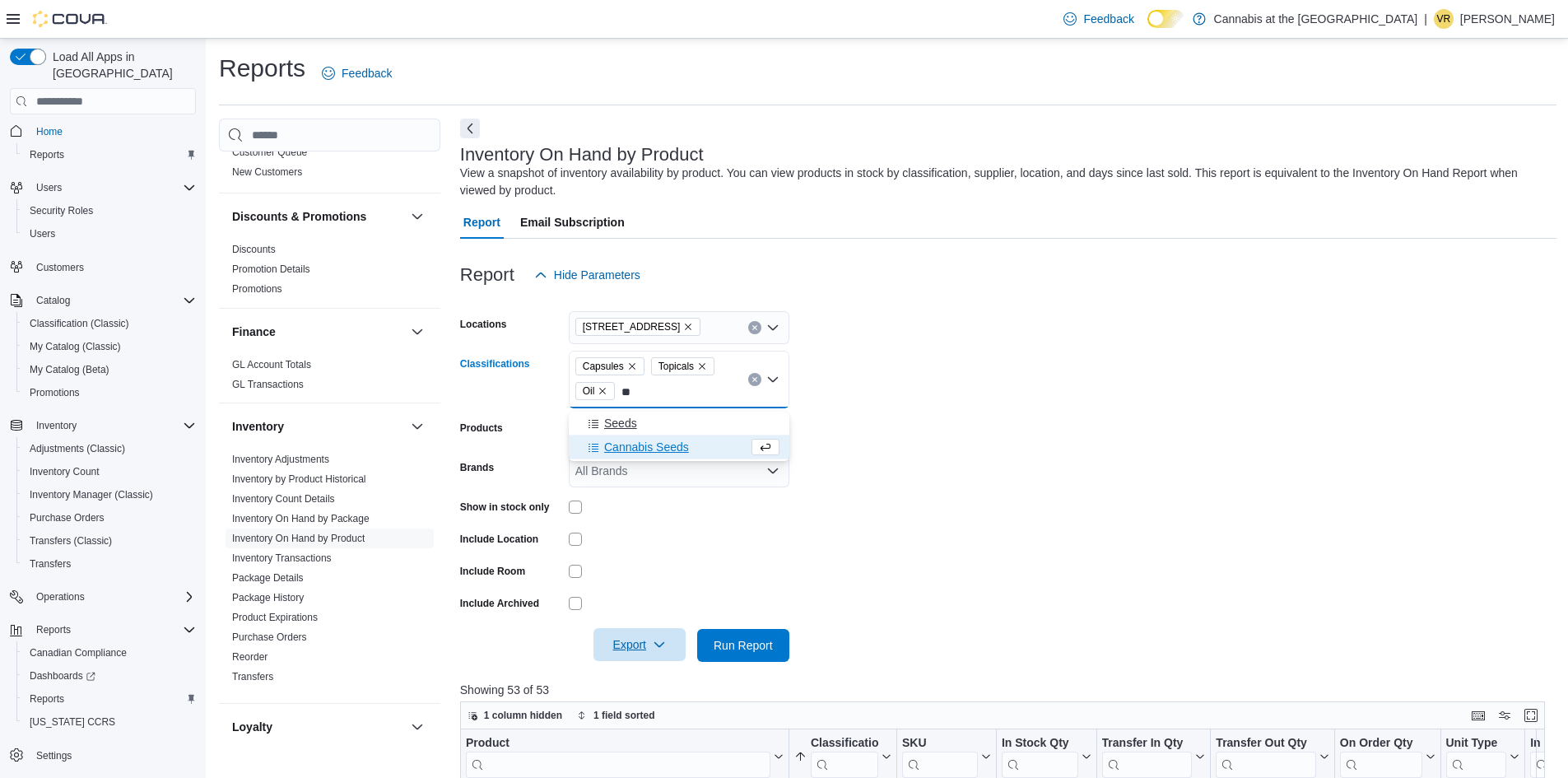
type input "**"
click at [637, 415] on span "Seeds" at bounding box center [621, 423] width 33 height 17
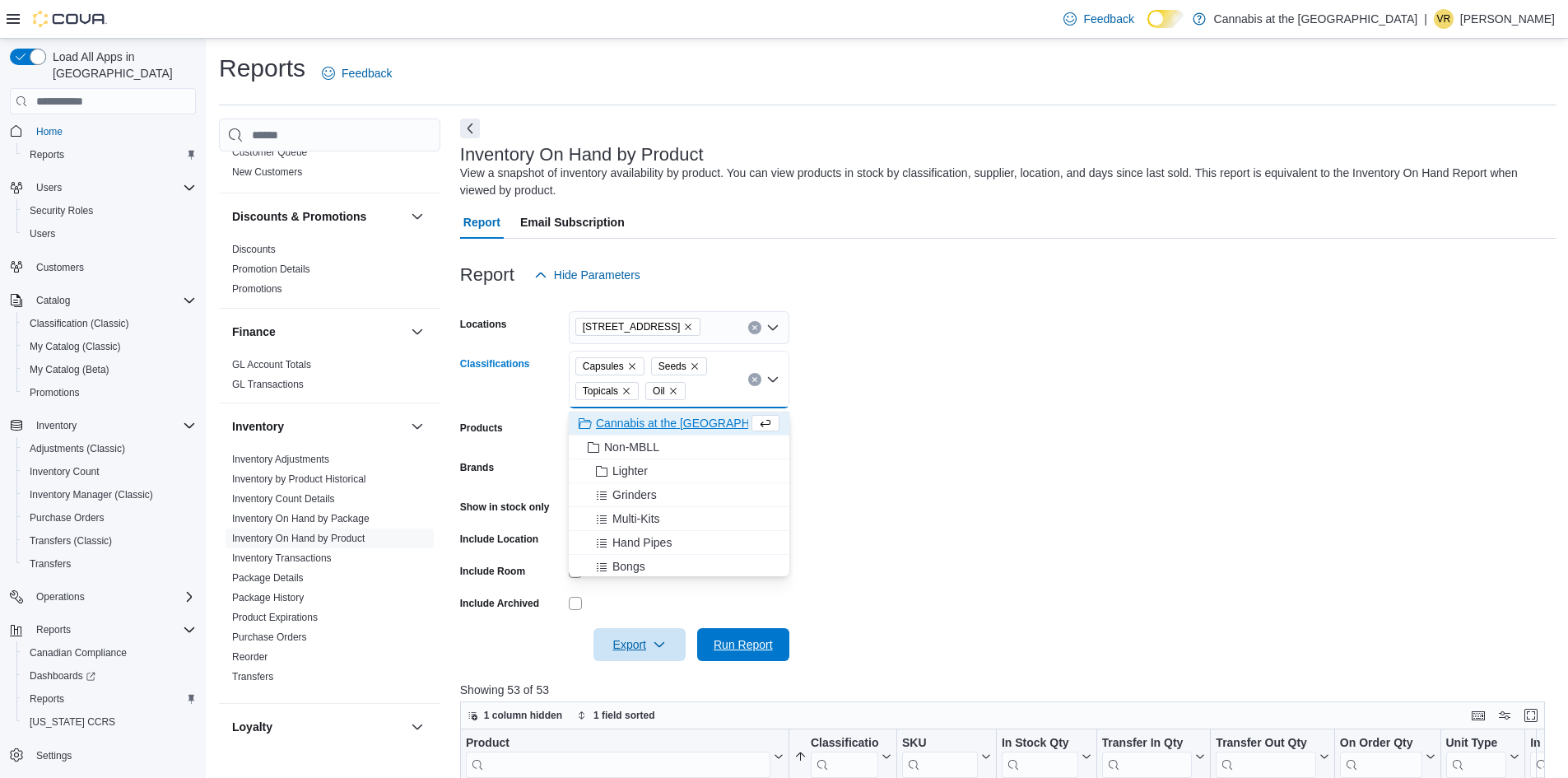
click at [733, 646] on span "Run Report" at bounding box center [743, 645] width 60 height 17
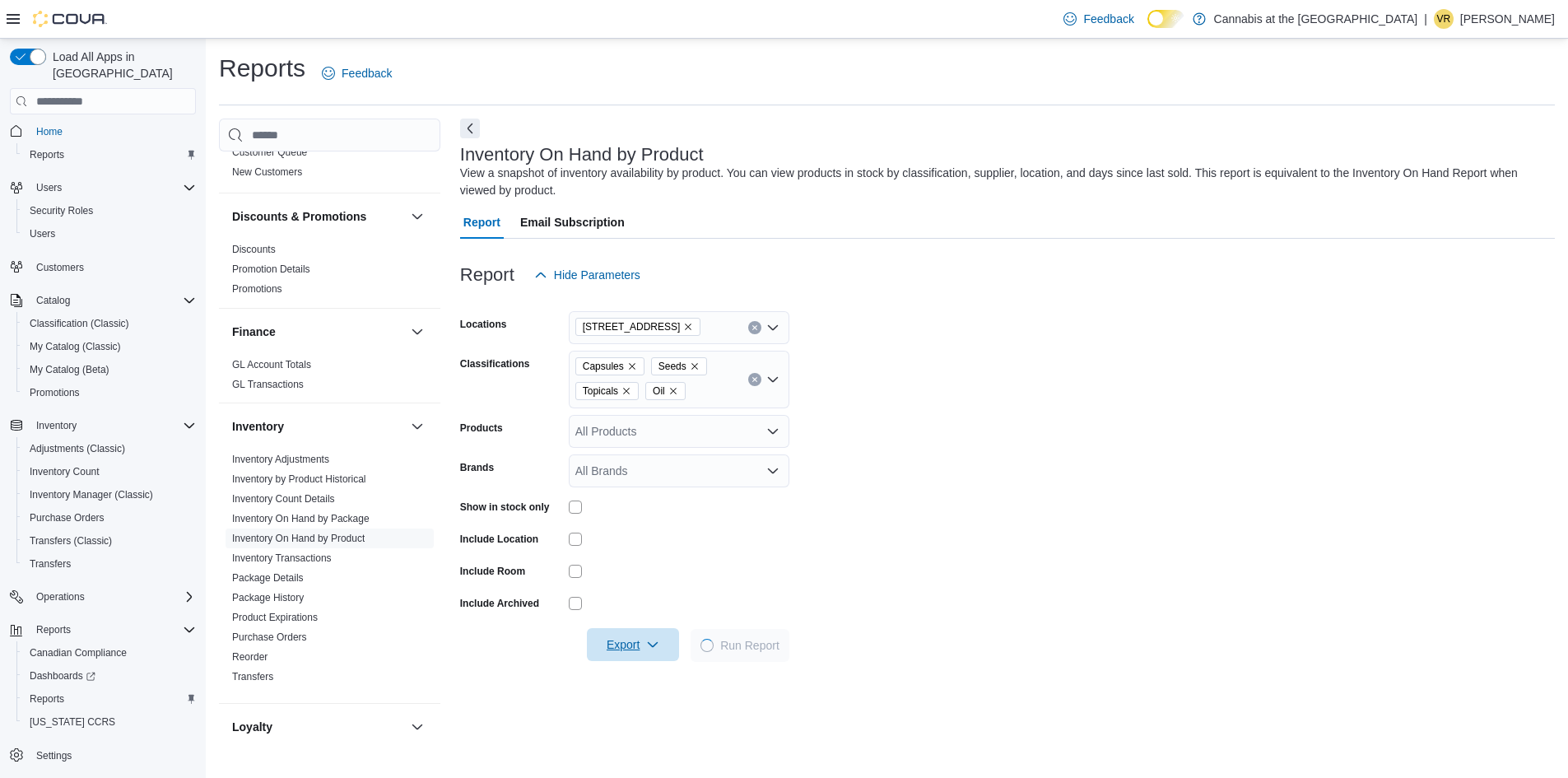
click at [647, 651] on icon "button" at bounding box center [653, 645] width 13 height 13
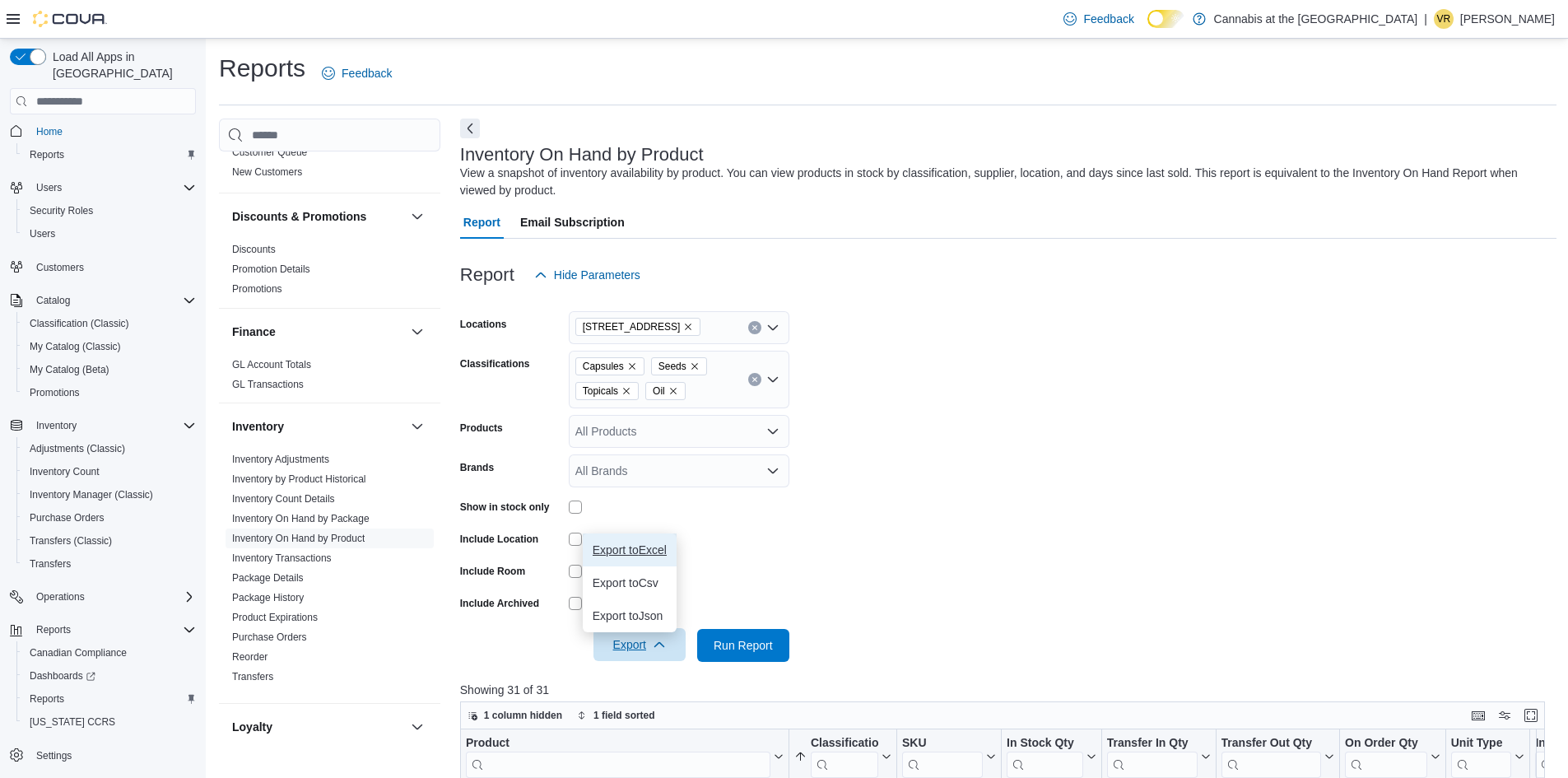
click at [621, 550] on span "Export to Excel" at bounding box center [629, 550] width 74 height 13
